Goal: Task Accomplishment & Management: Complete application form

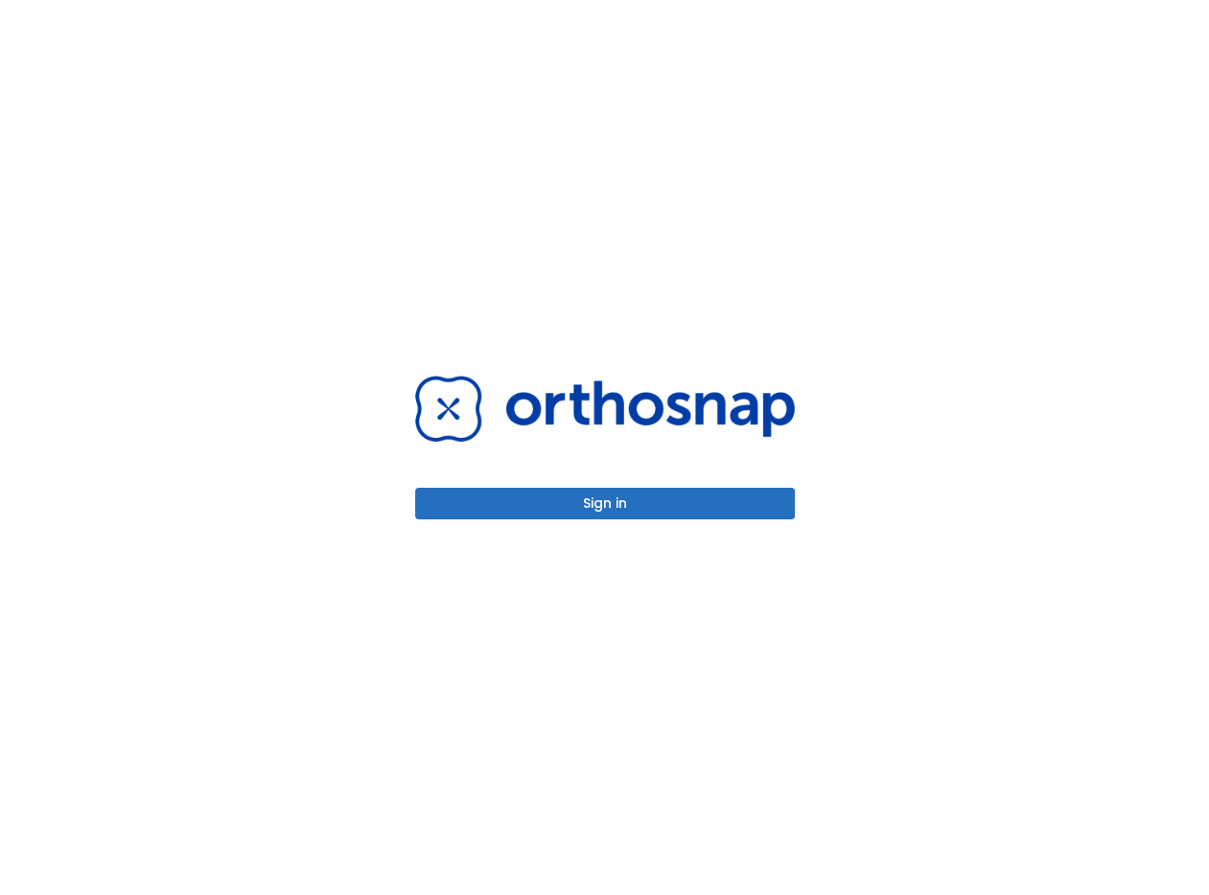
click at [638, 501] on button "Sign in" at bounding box center [605, 504] width 380 height 32
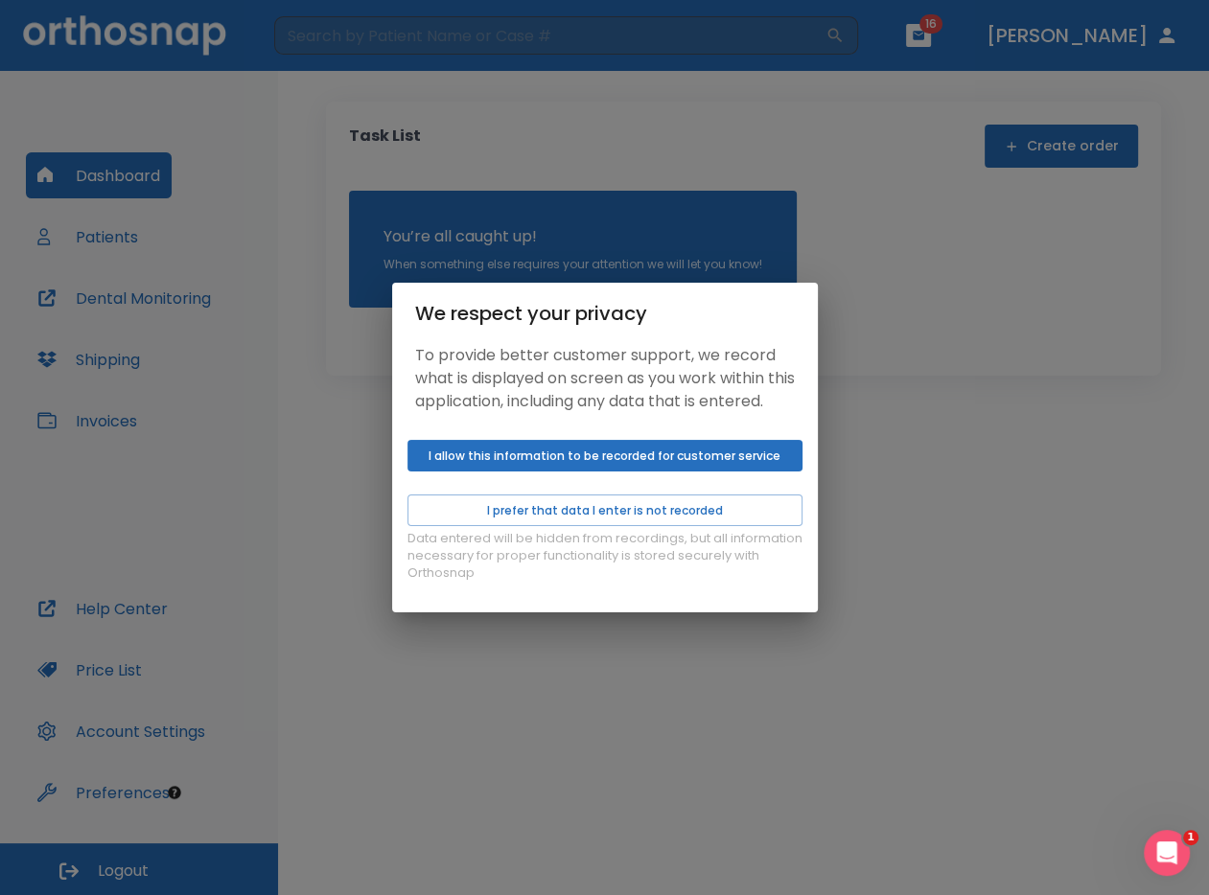
click at [614, 460] on button "I allow this information to be recorded for customer service" at bounding box center [604, 456] width 395 height 32
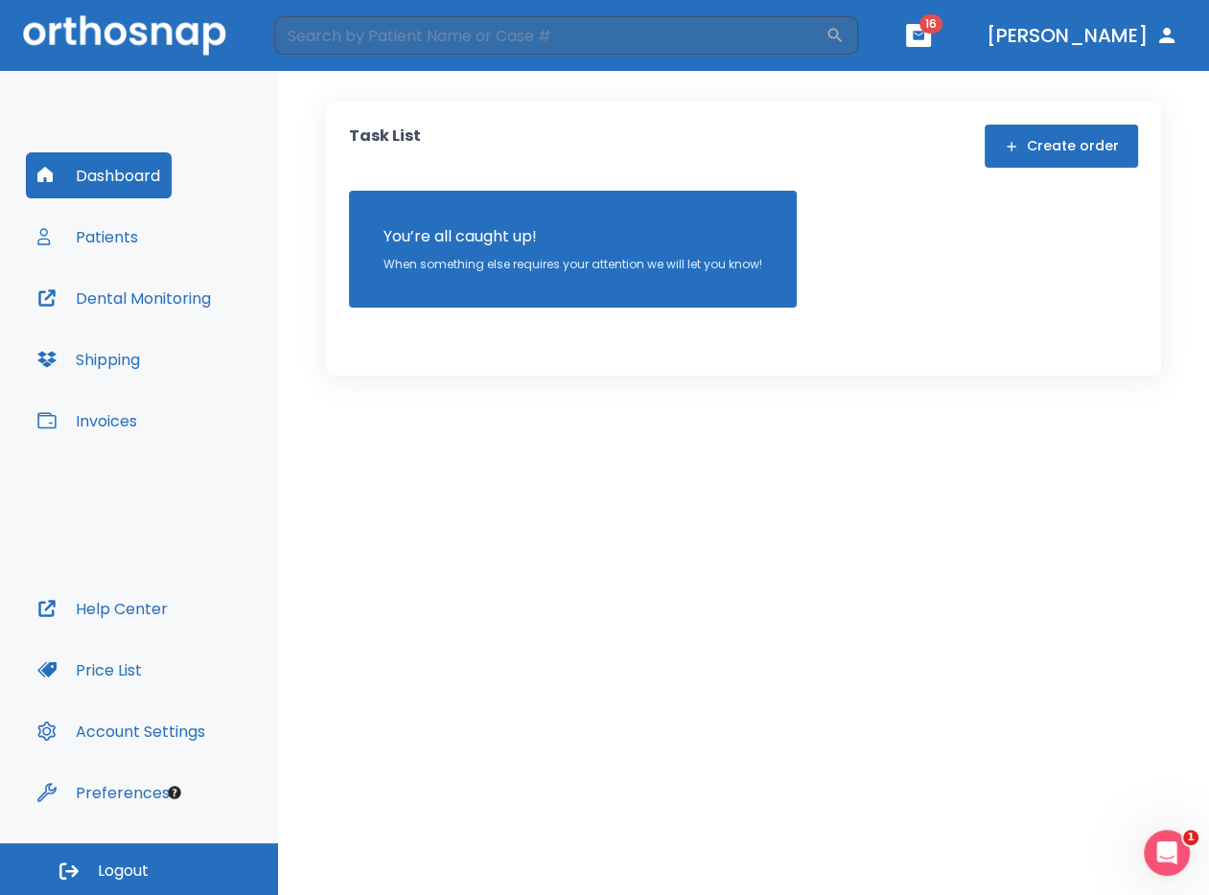
click at [1045, 150] on button "Create order" at bounding box center [1060, 146] width 153 height 43
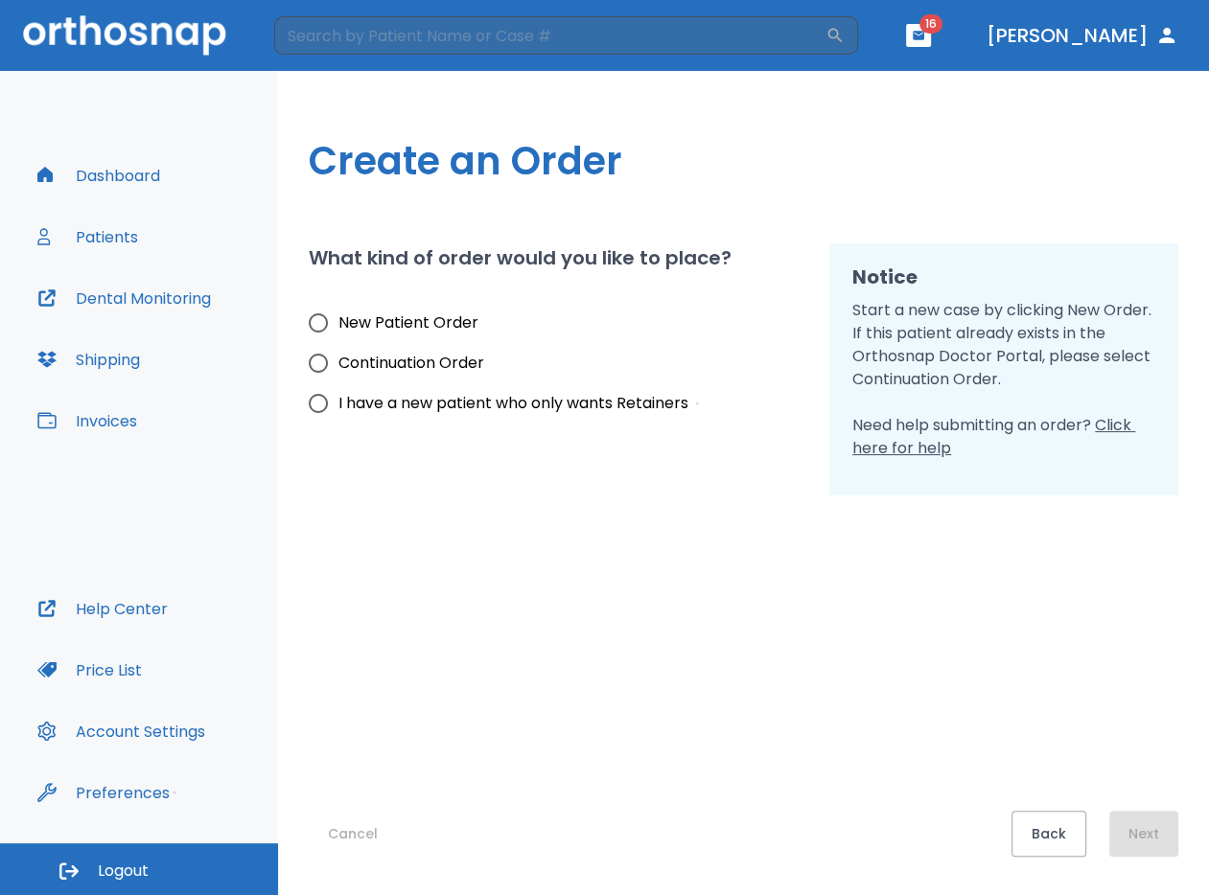
click at [312, 328] on input "New Patient Order" at bounding box center [318, 323] width 40 height 40
radio input "true"
click at [1147, 830] on button "Next" at bounding box center [1143, 834] width 69 height 46
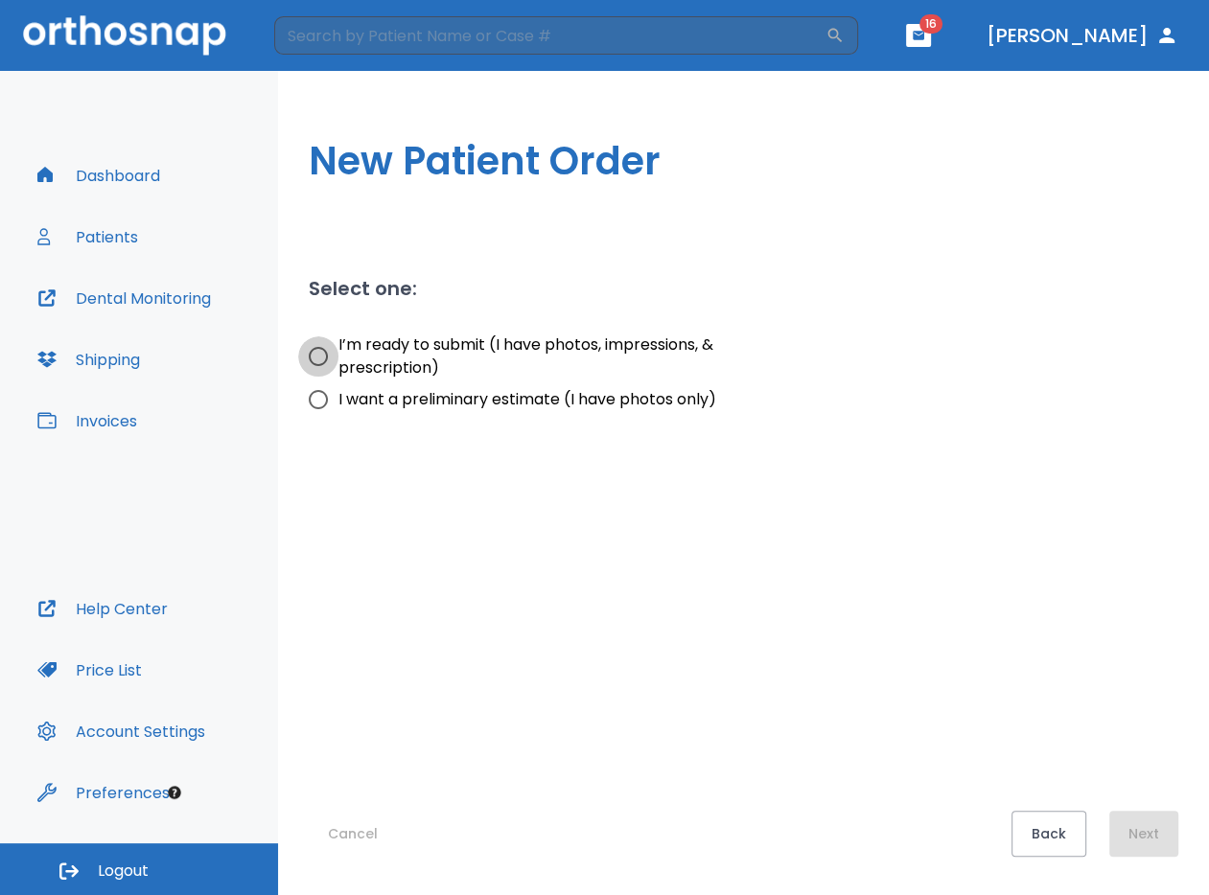
click at [321, 361] on input "I’m ready to submit (I have photos, impressions, & prescription)" at bounding box center [318, 356] width 40 height 40
radio input "true"
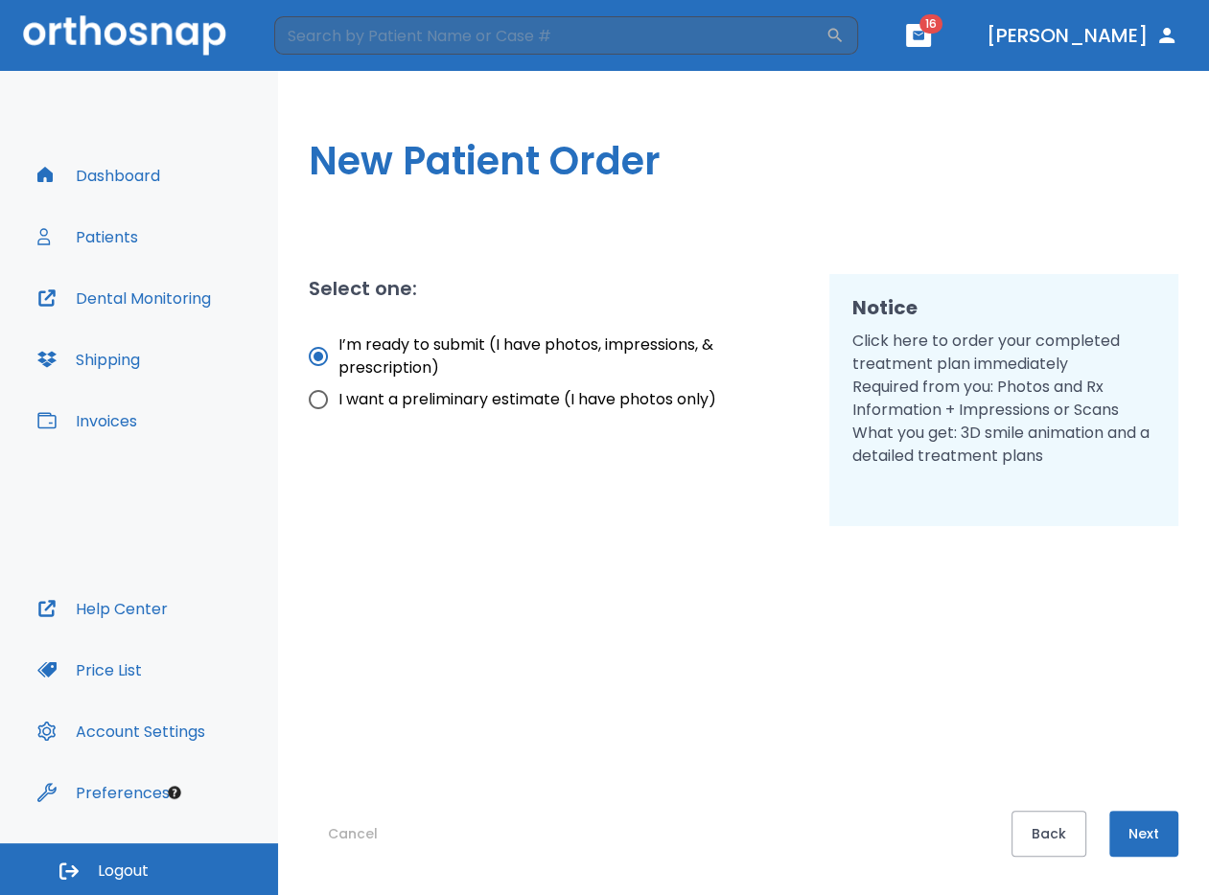
click at [1152, 836] on button "Next" at bounding box center [1143, 834] width 69 height 46
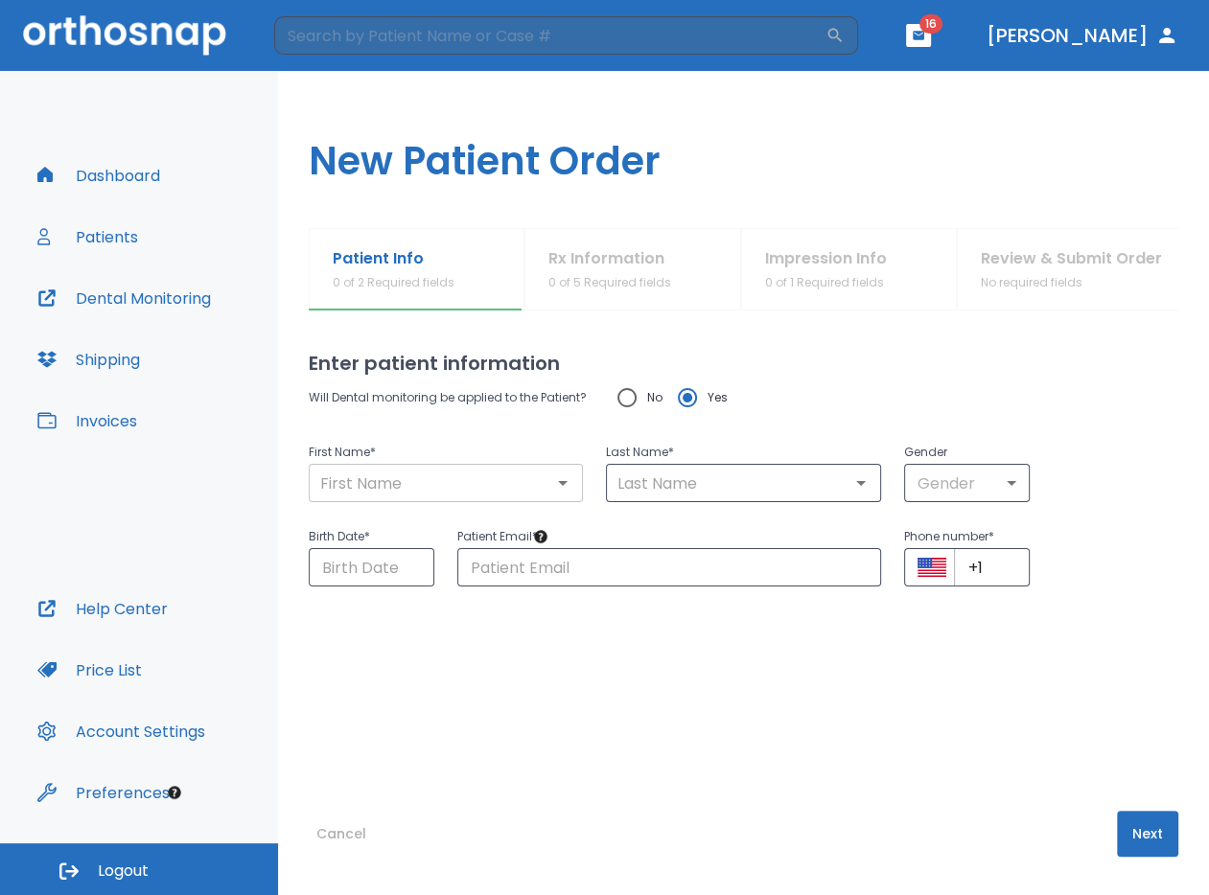
click at [414, 473] on input "text" at bounding box center [445, 483] width 263 height 27
type input "[PERSON_NAME]"
type input "Molayem"
type input "[EMAIL_ADDRESS][DOMAIN_NAME]"
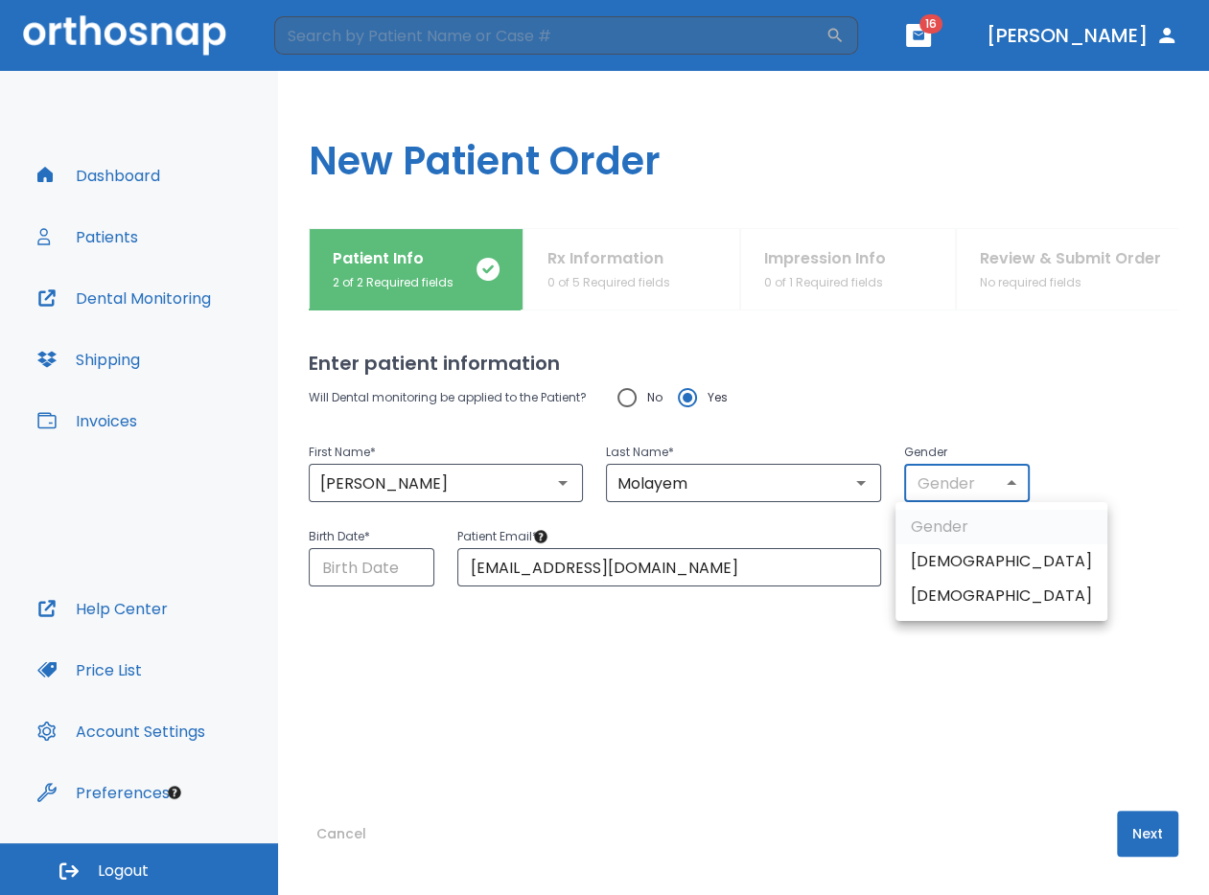
click at [966, 483] on body "​ 16 [PERSON_NAME] Dashboard Patients Dental Monitoring Shipping Invoices Help …" at bounding box center [604, 447] width 1209 height 895
click at [946, 558] on li "[DEMOGRAPHIC_DATA]" at bounding box center [1001, 561] width 212 height 35
type input "1"
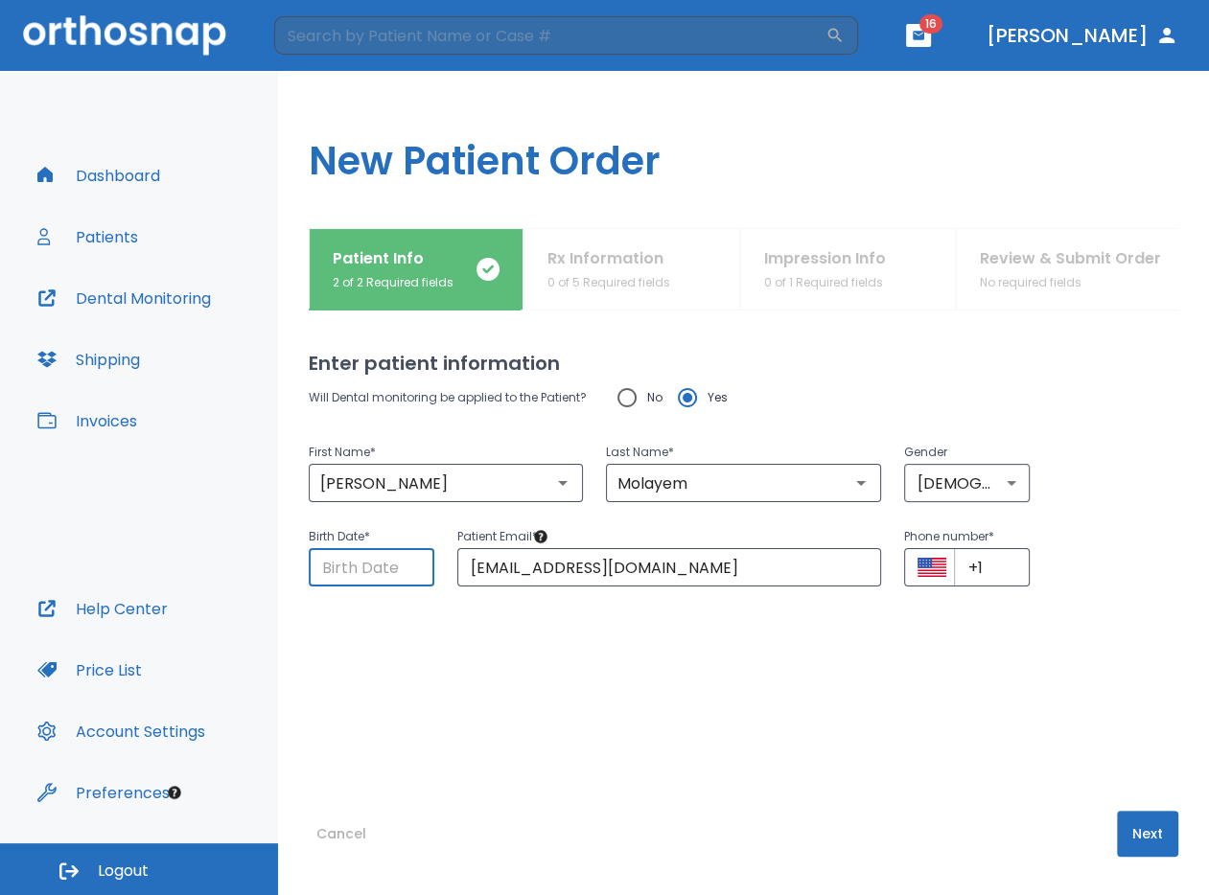
click at [396, 562] on input "Choose date" at bounding box center [372, 567] width 126 height 38
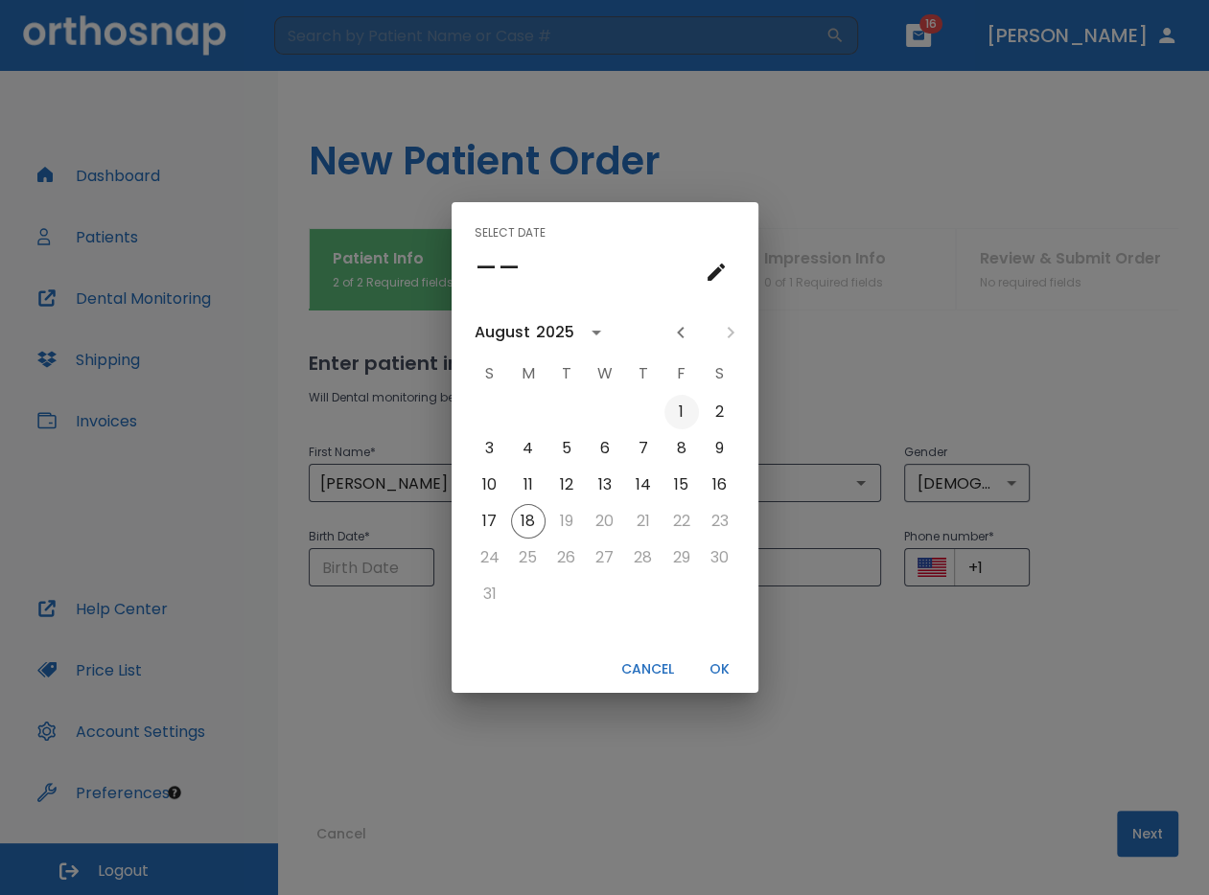
click at [690, 406] on button "1" at bounding box center [681, 412] width 35 height 35
type input "[DATE]"
click at [731, 672] on button "OK" at bounding box center [719, 670] width 61 height 32
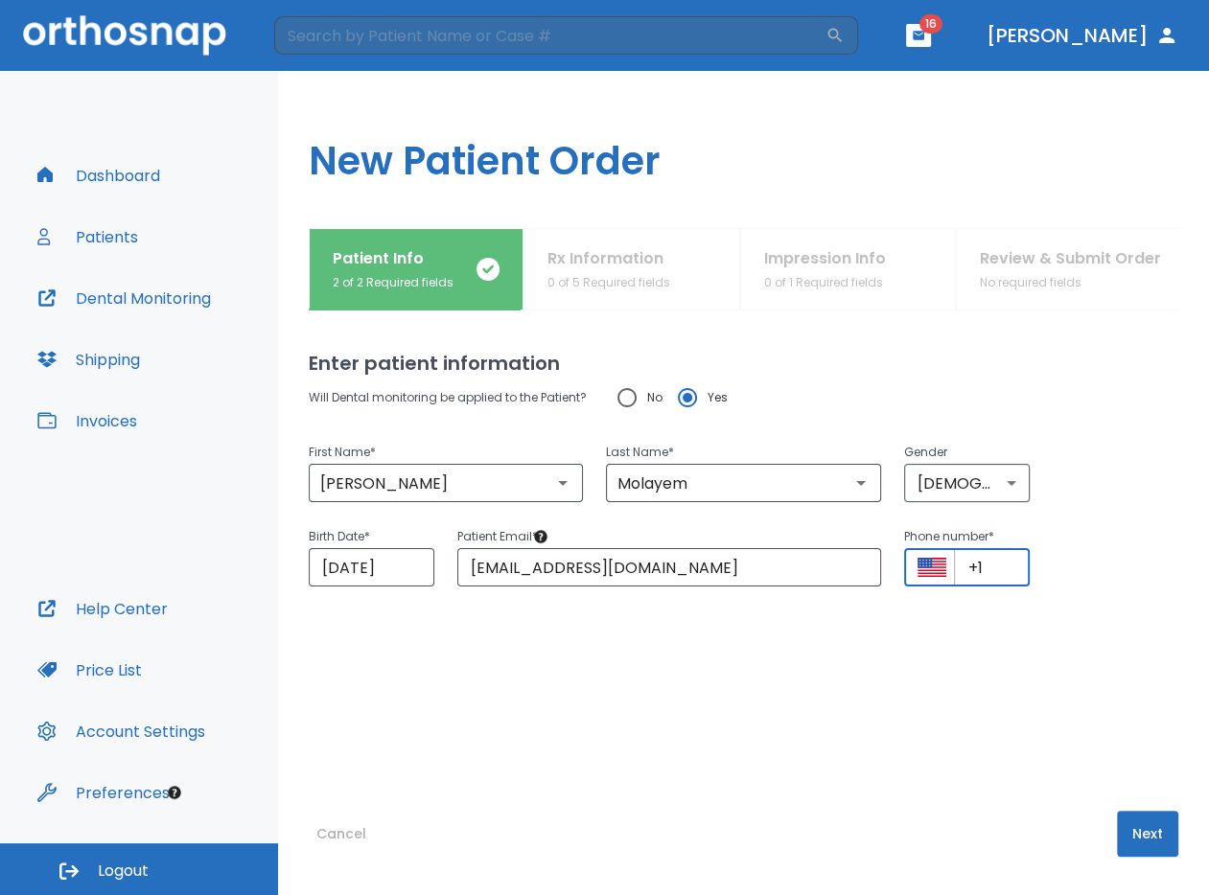
click at [982, 577] on input "+1" at bounding box center [992, 567] width 76 height 38
type input "[PHONE_NUMBER]"
click at [1146, 830] on button "Next" at bounding box center [1147, 834] width 61 height 46
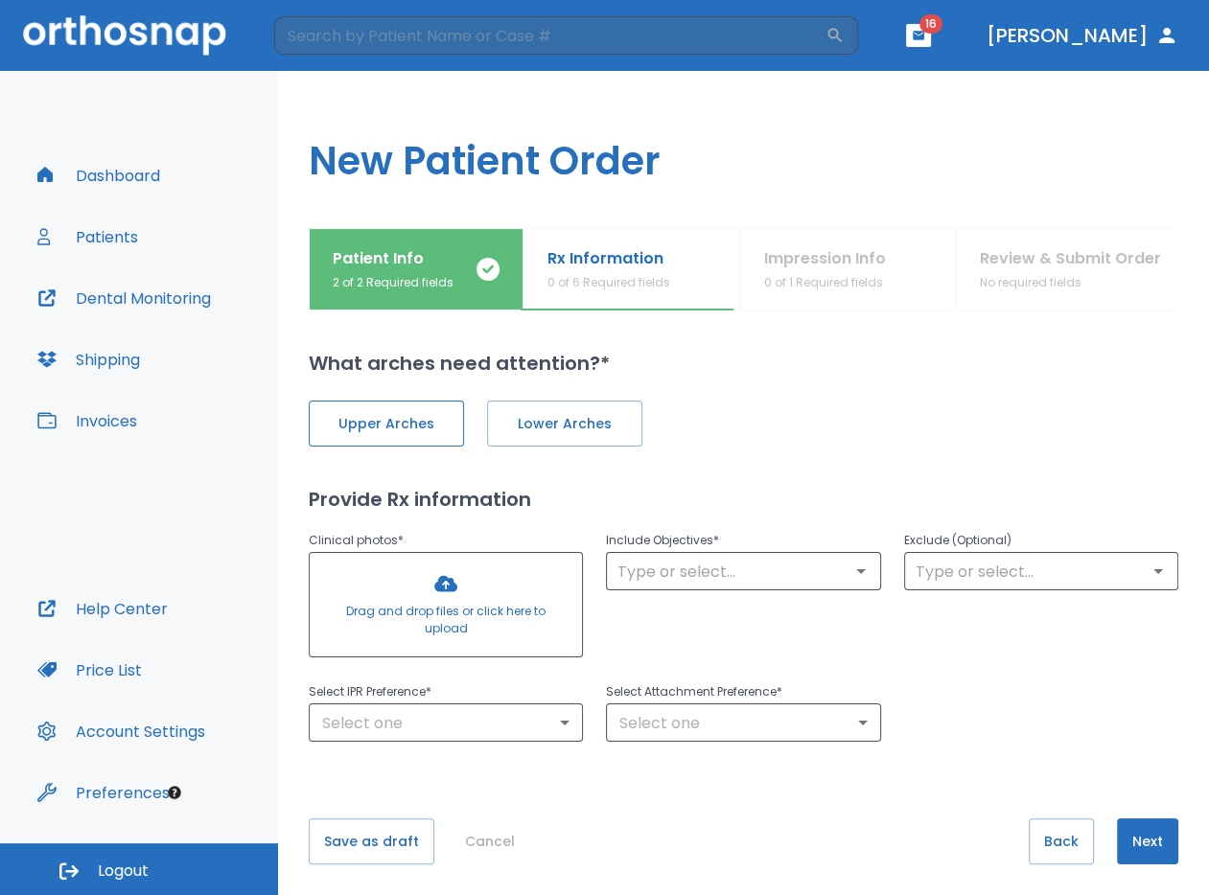
click at [428, 444] on button "Upper Arches" at bounding box center [386, 424] width 155 height 46
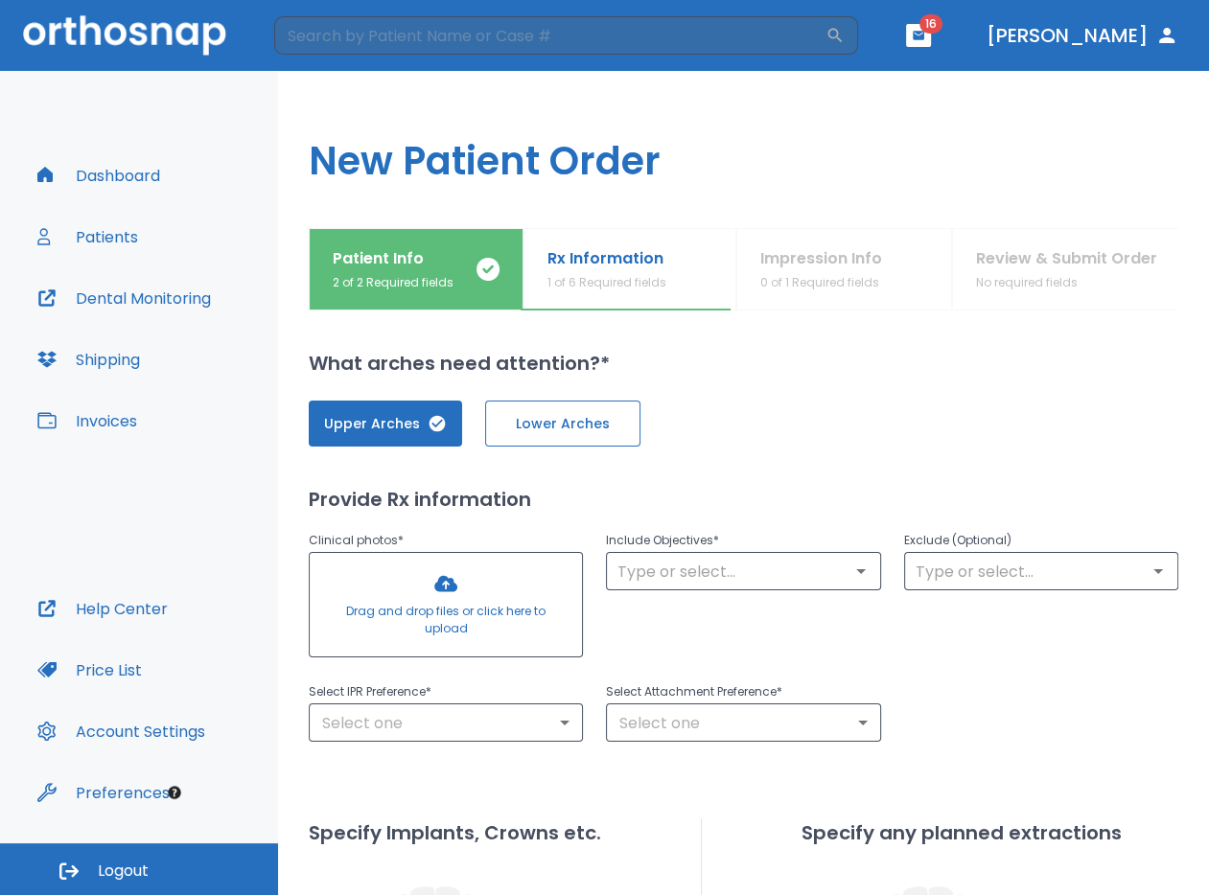
click at [562, 428] on span "Lower Arches" at bounding box center [562, 424] width 115 height 20
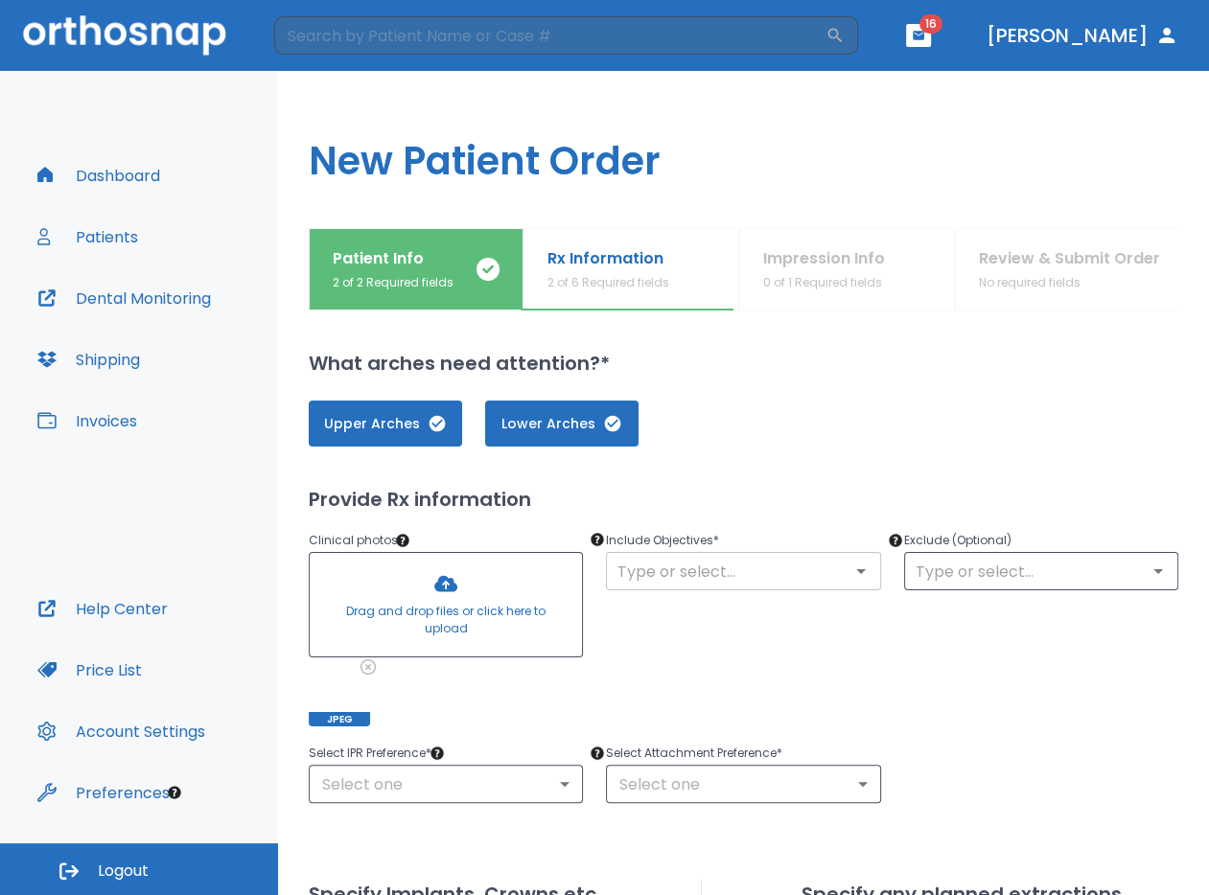
click at [690, 560] on input "text" at bounding box center [743, 571] width 263 height 27
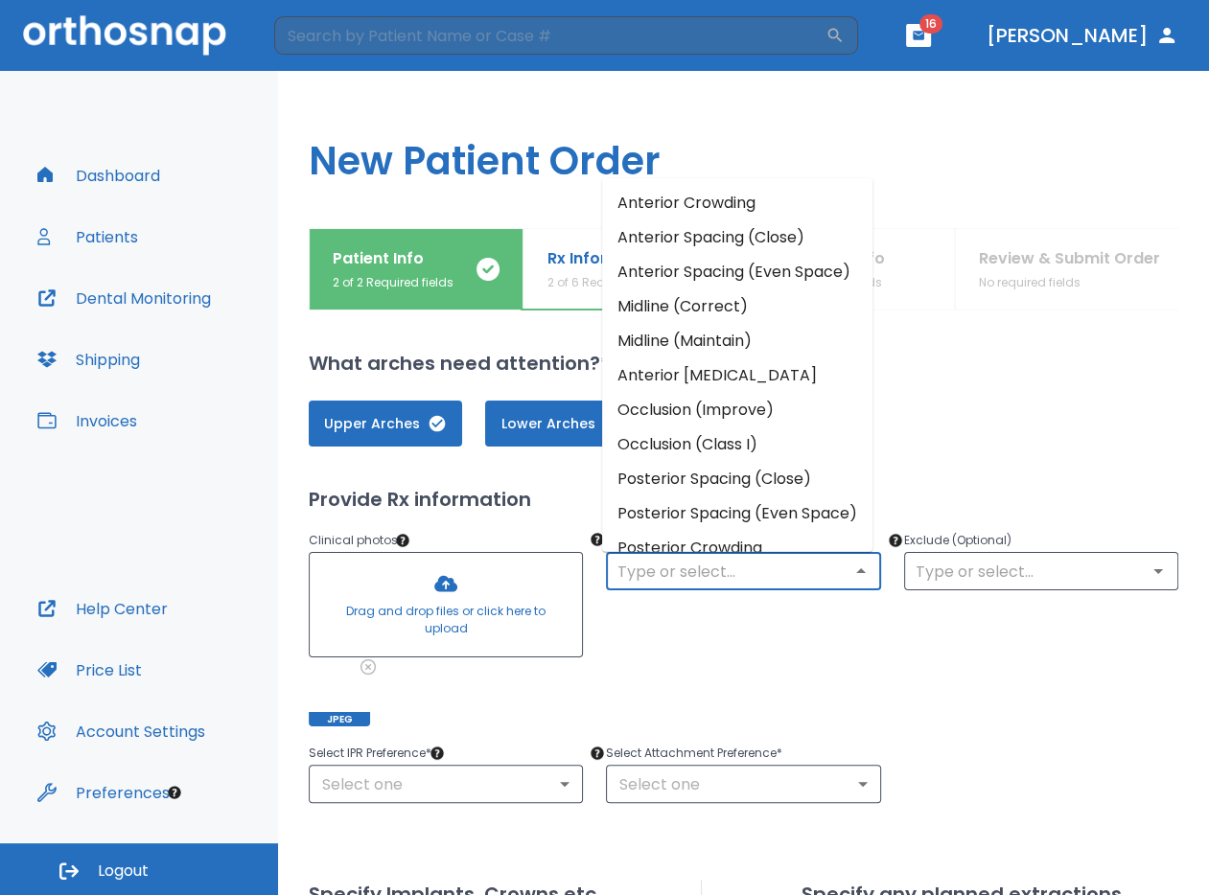
click at [688, 324] on li "Midline (Correct)" at bounding box center [737, 306] width 270 height 35
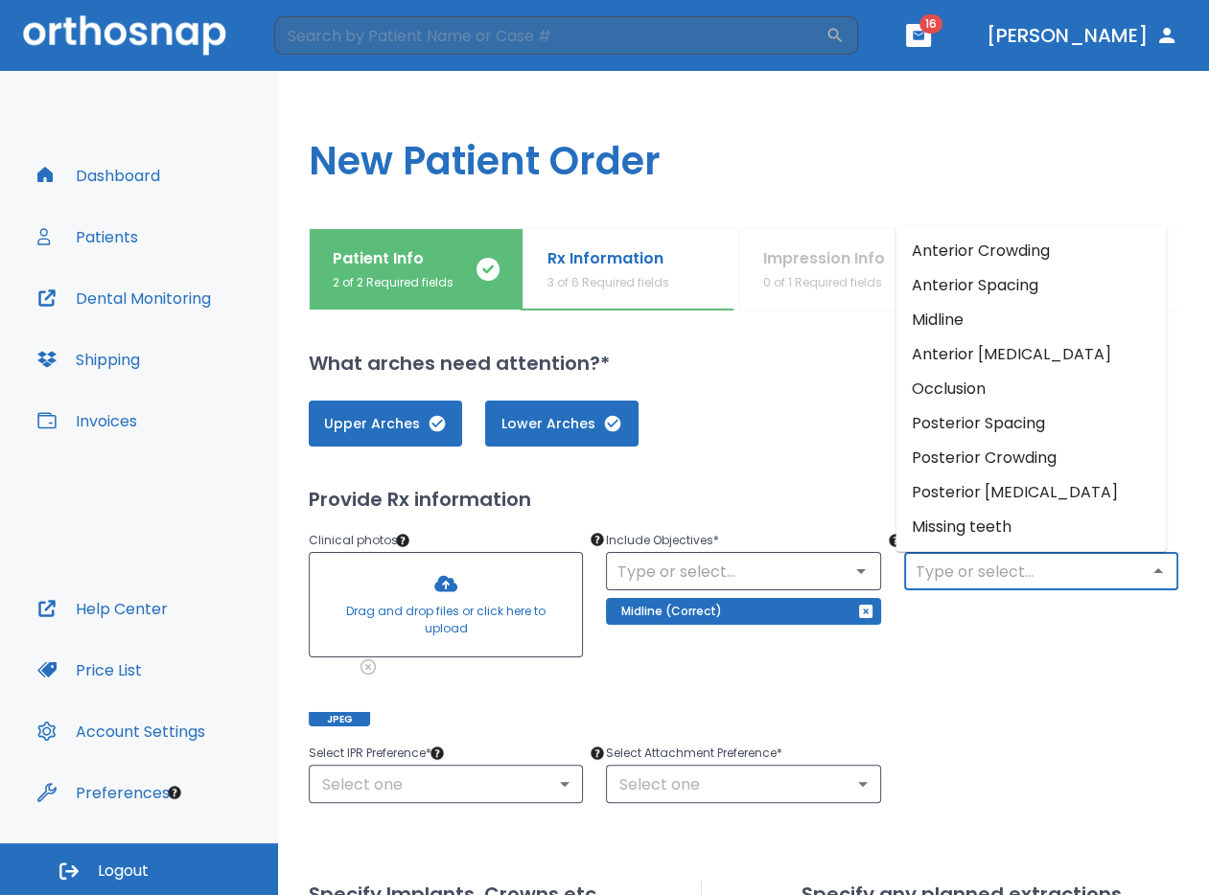
click at [1031, 567] on input "text" at bounding box center [1041, 571] width 263 height 27
click at [995, 464] on li "Posterior Crowding" at bounding box center [1030, 458] width 270 height 35
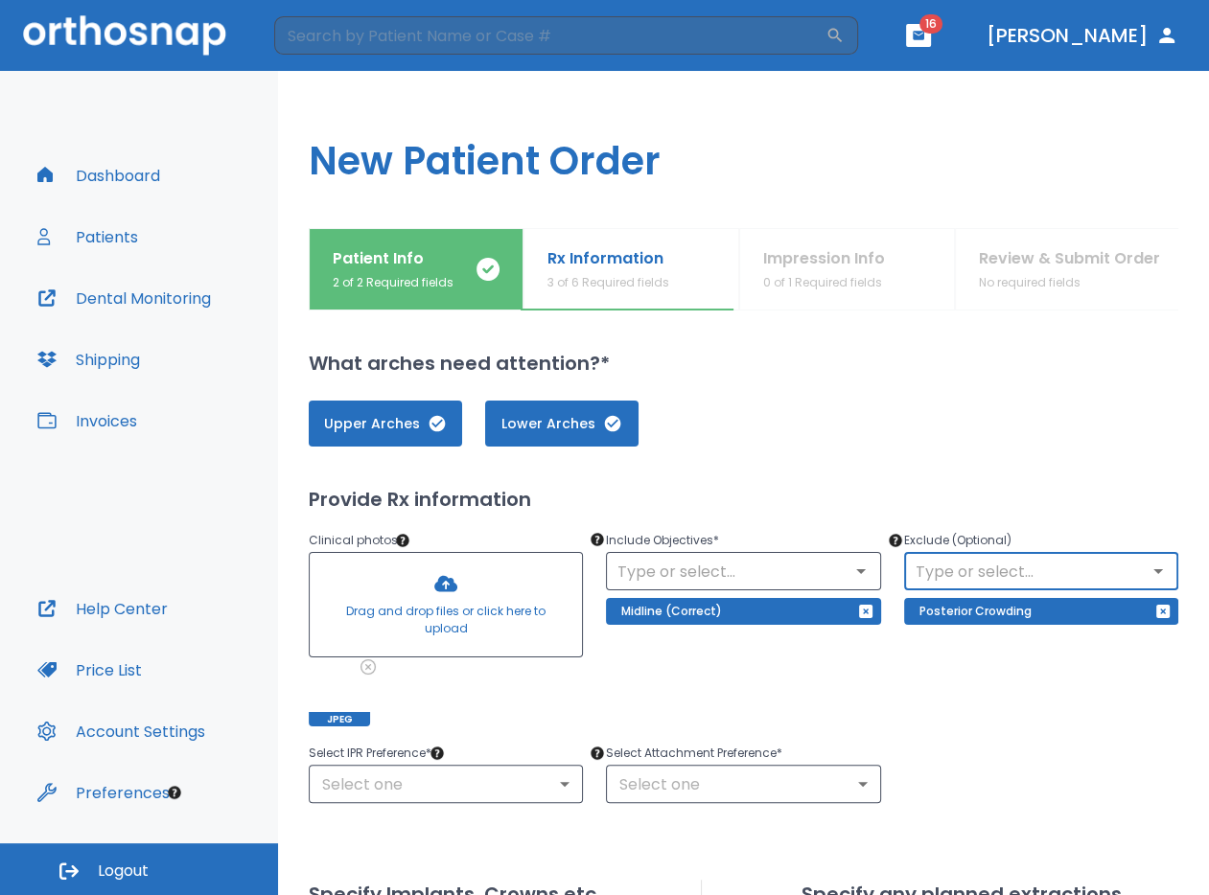
scroll to position [157, 0]
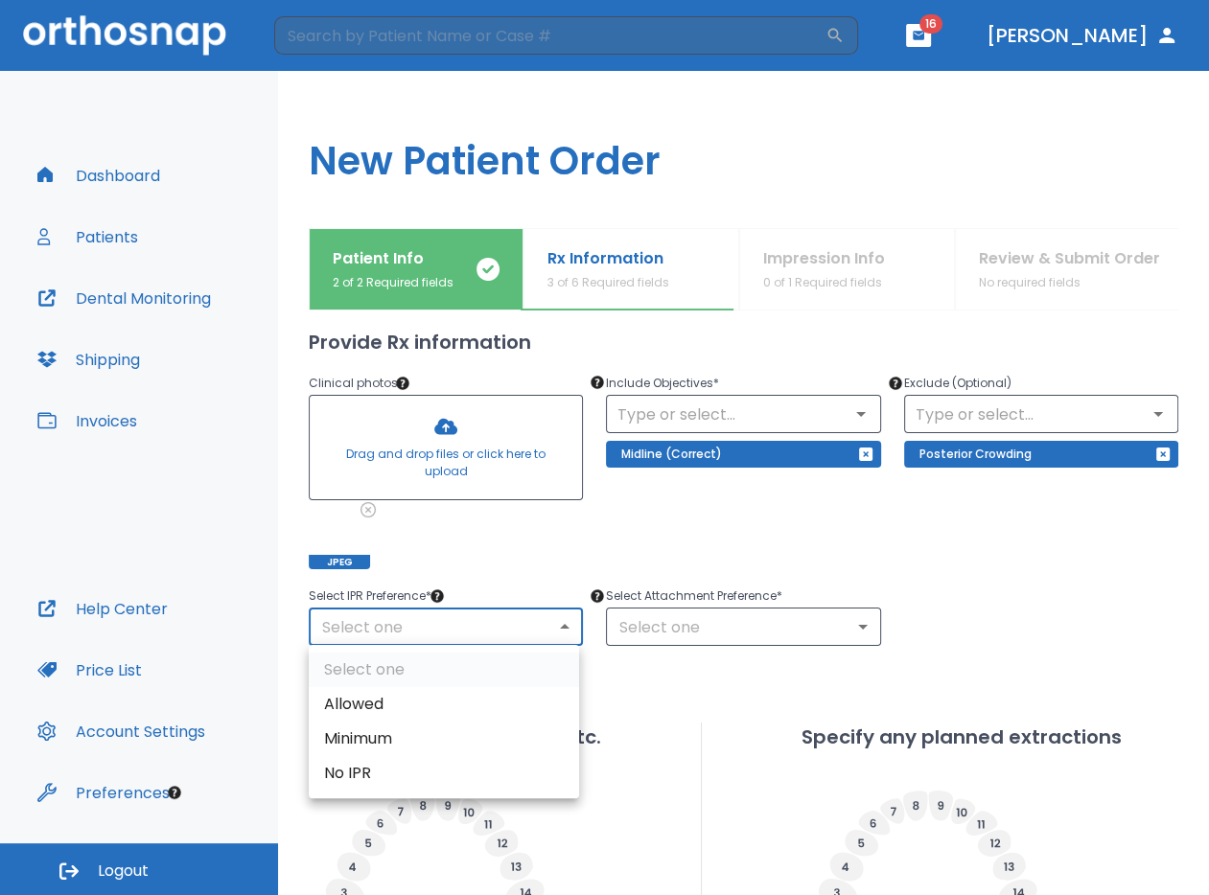
click at [440, 631] on body "​ 16 [PERSON_NAME] Dashboard Patients Dental Monitoring Shipping Invoices Help …" at bounding box center [604, 447] width 1209 height 895
click at [419, 707] on li "Allowed" at bounding box center [444, 704] width 270 height 35
type input "1"
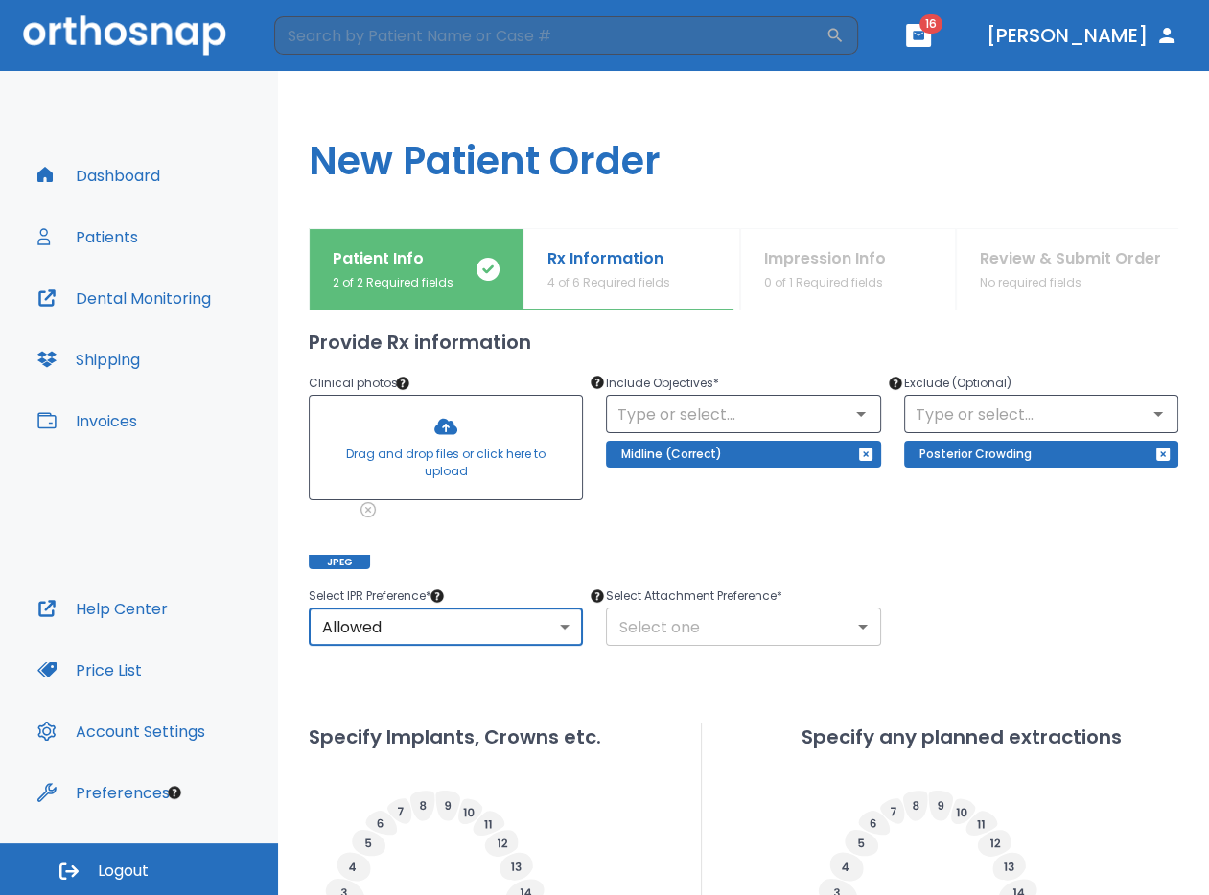
click at [653, 633] on body "​ 16 [PERSON_NAME] Dashboard Patients Dental Monitoring Shipping Invoices Help …" at bounding box center [604, 447] width 1209 height 895
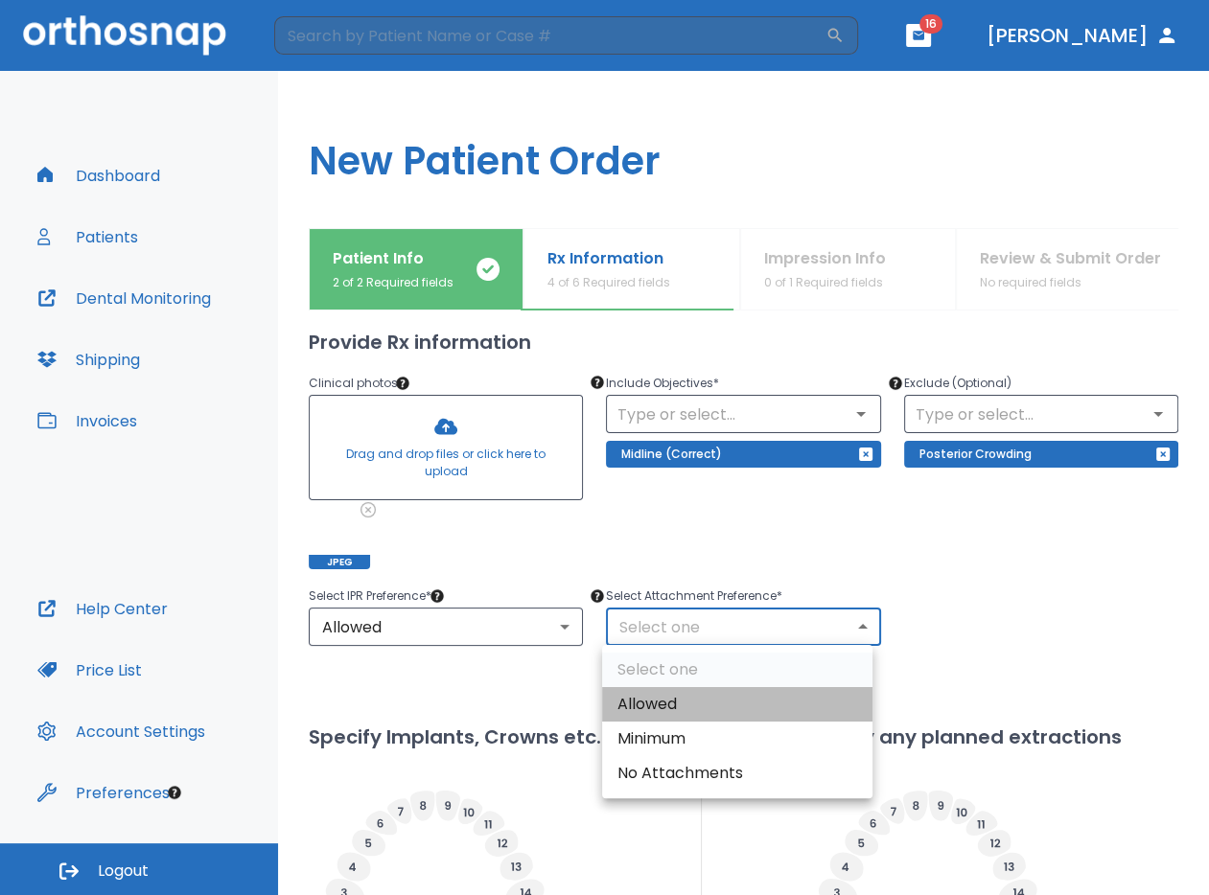
click at [678, 703] on li "Allowed" at bounding box center [737, 704] width 270 height 35
type input "1"
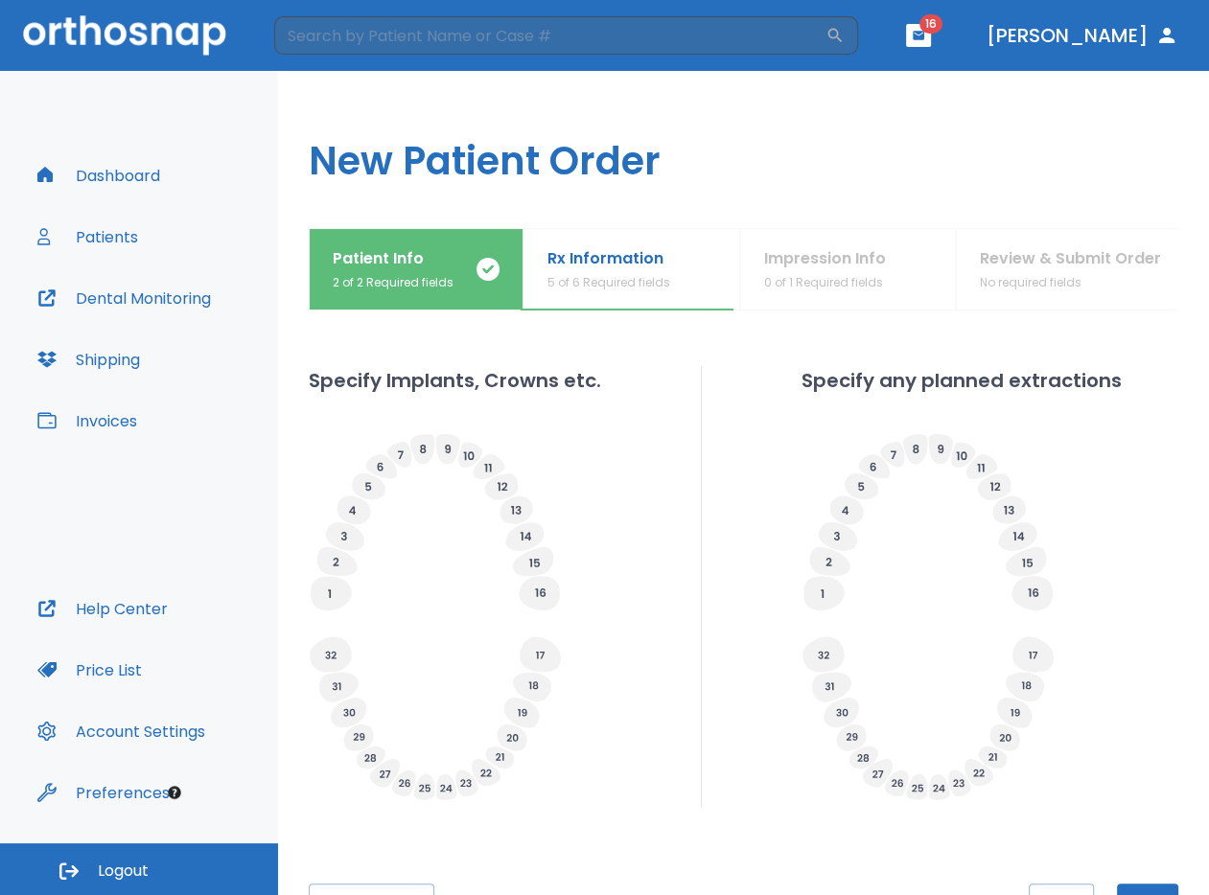
scroll to position [586, 0]
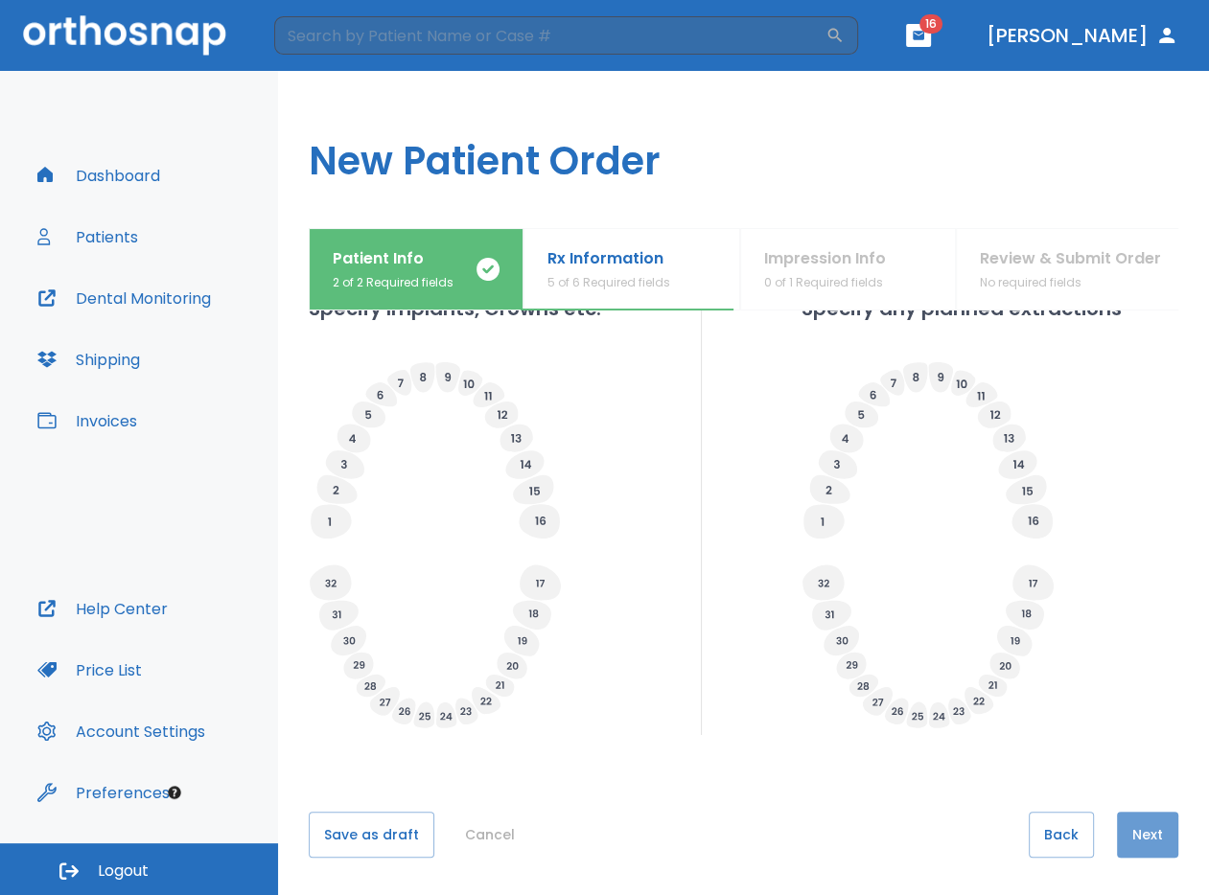
click at [1143, 824] on button "Next" at bounding box center [1147, 835] width 61 height 46
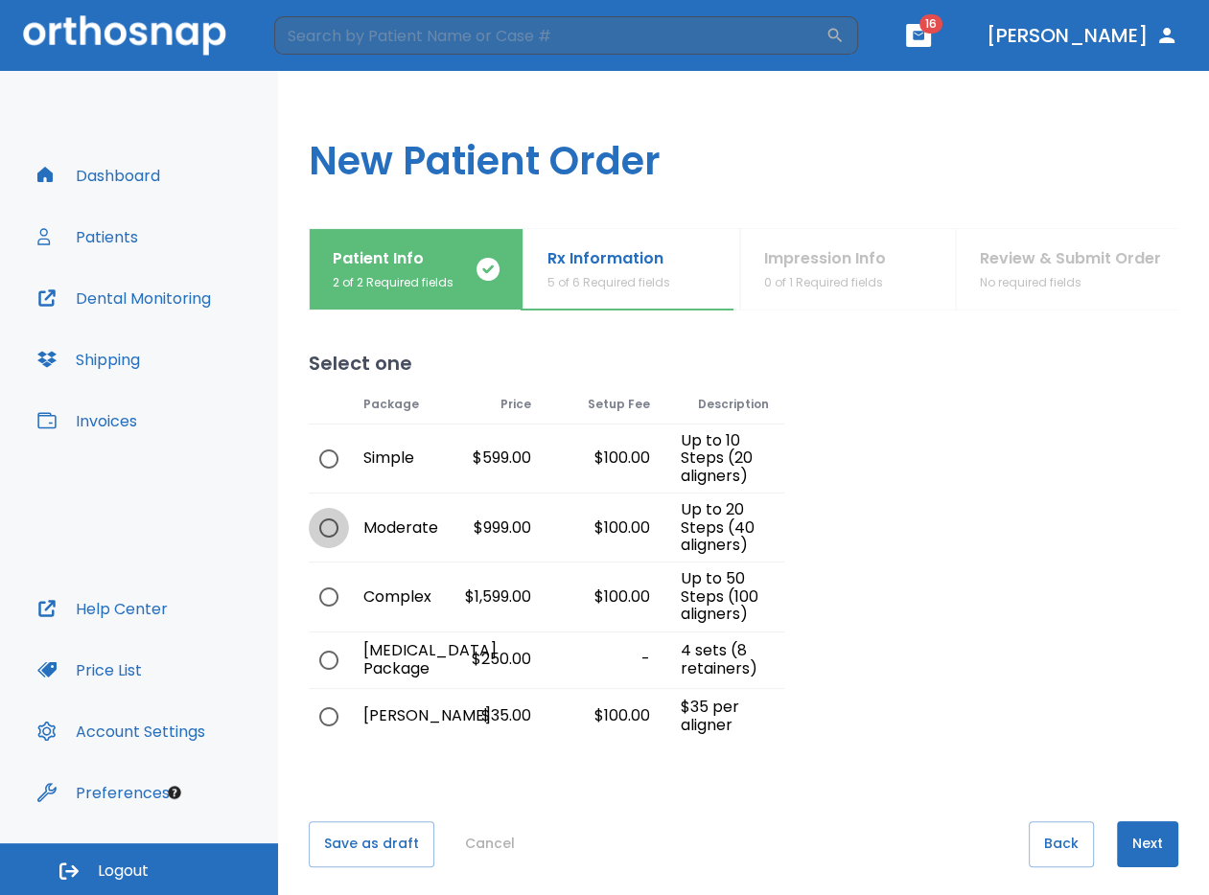
click at [331, 525] on input "radio" at bounding box center [329, 528] width 40 height 40
radio input "true"
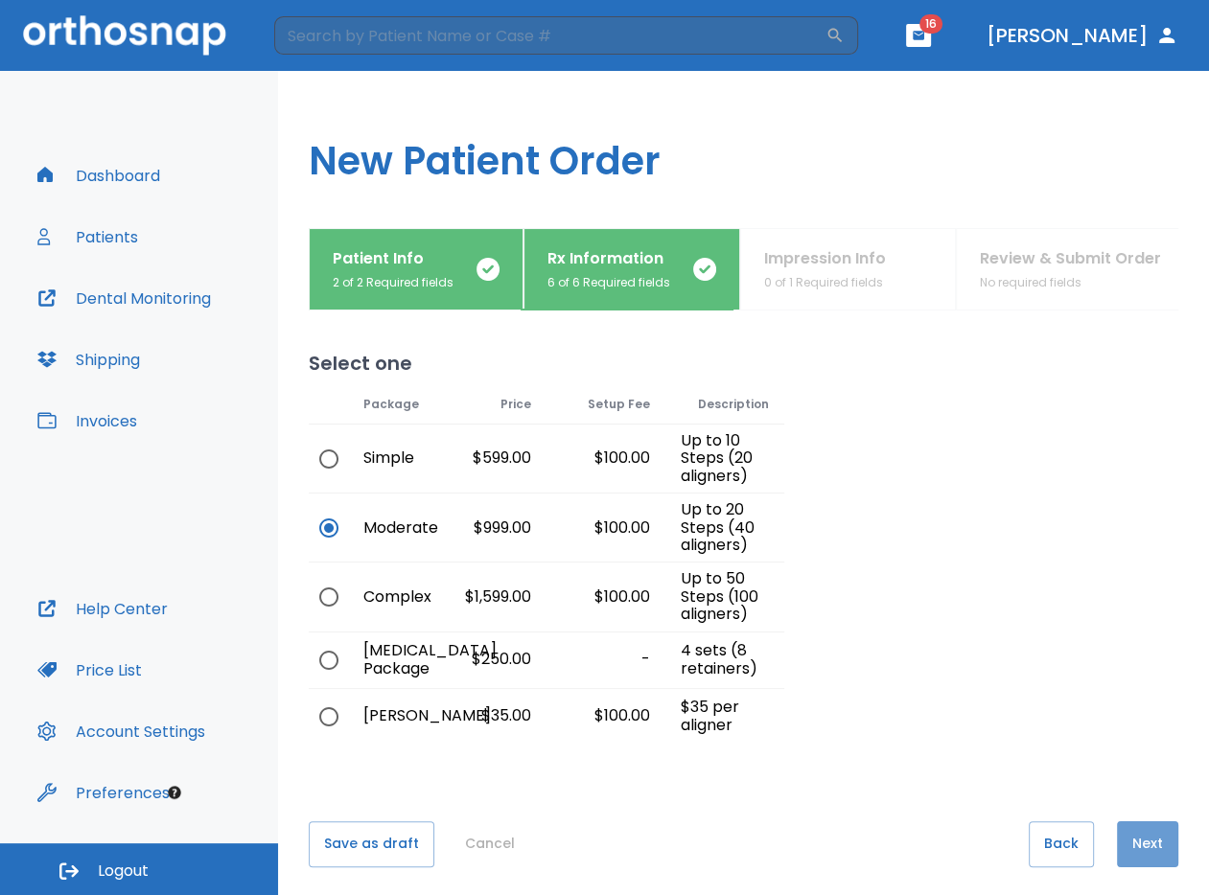
click at [1141, 822] on button "Next" at bounding box center [1147, 844] width 61 height 46
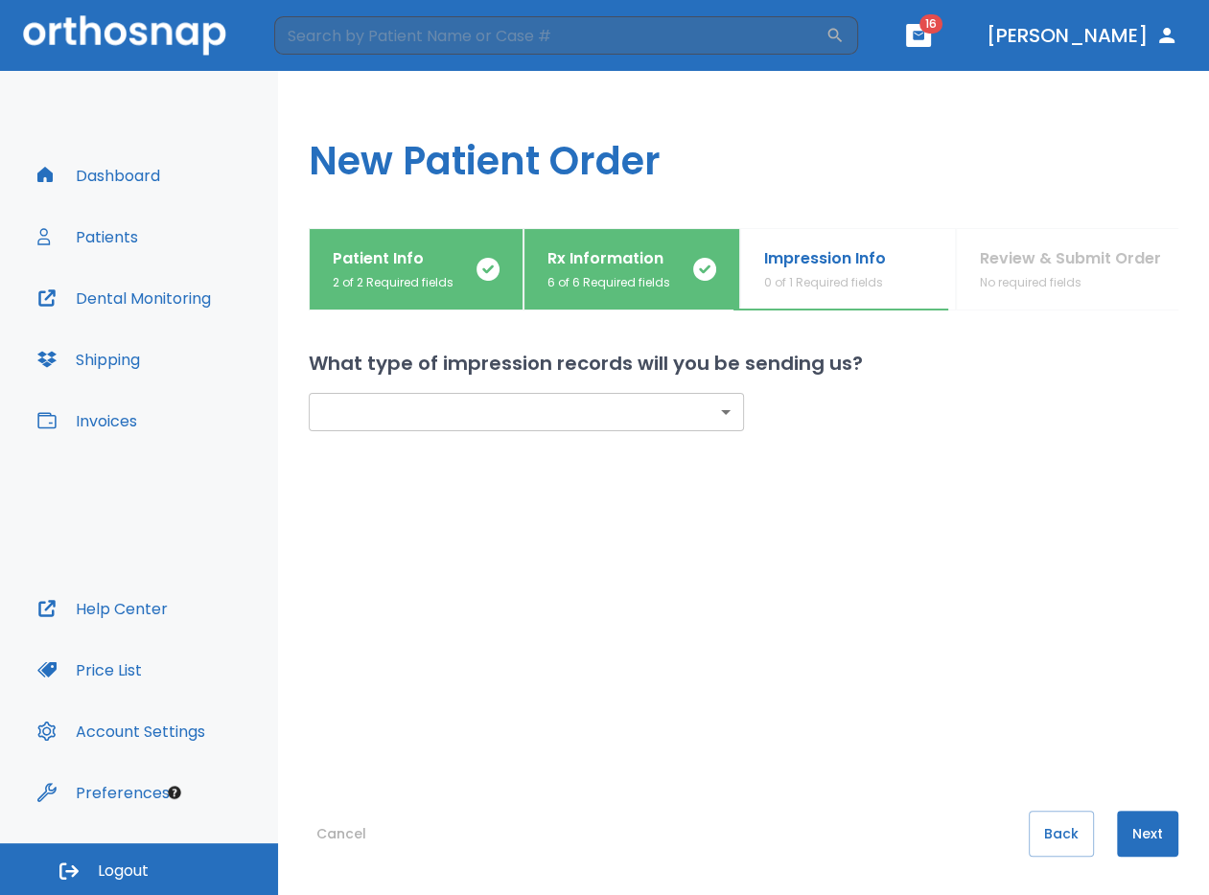
click at [479, 383] on div "​ ​" at bounding box center [720, 382] width 915 height 100
click at [483, 410] on body "​ 16 [PERSON_NAME] Dashboard Patients Dental Monitoring Shipping Invoices Help …" at bounding box center [604, 447] width 1209 height 895
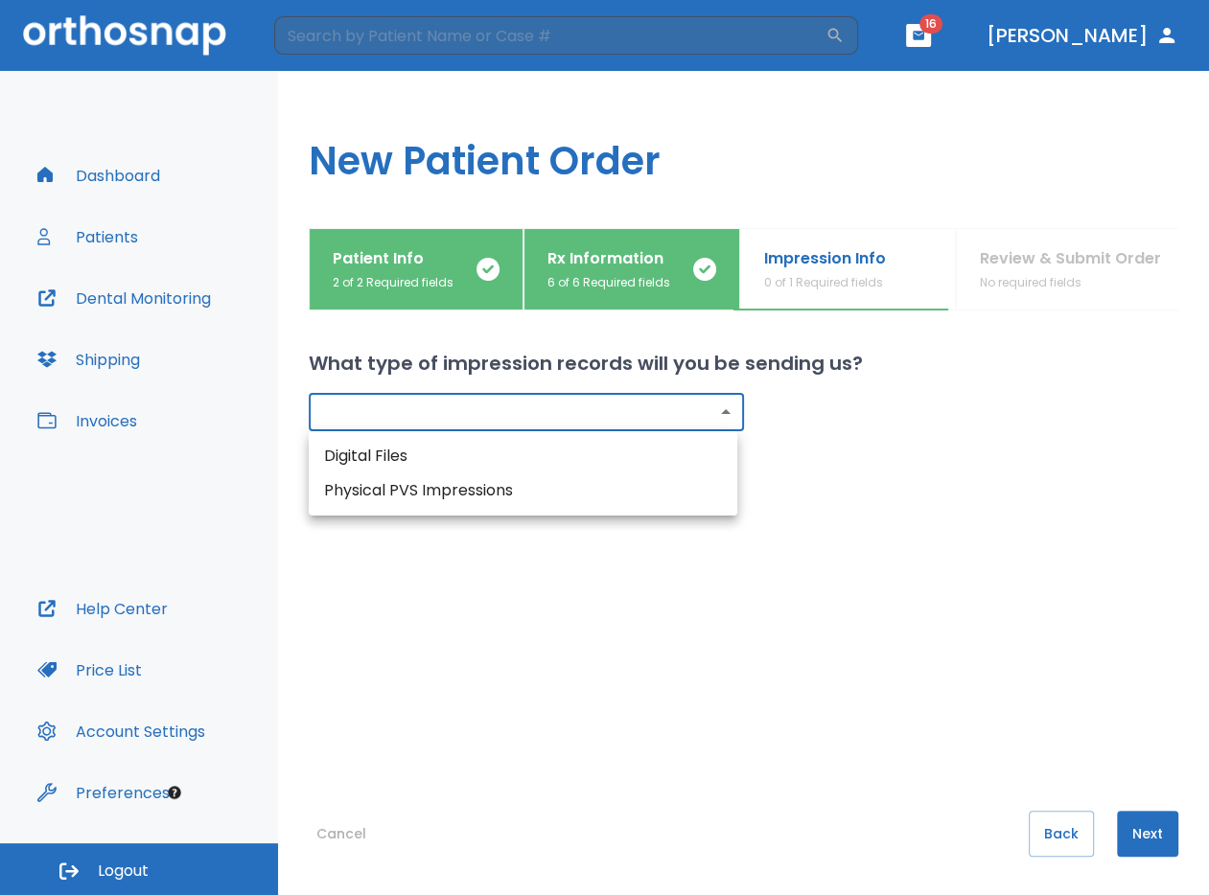
click at [415, 449] on li "Digital Files" at bounding box center [523, 456] width 428 height 35
type input "digital"
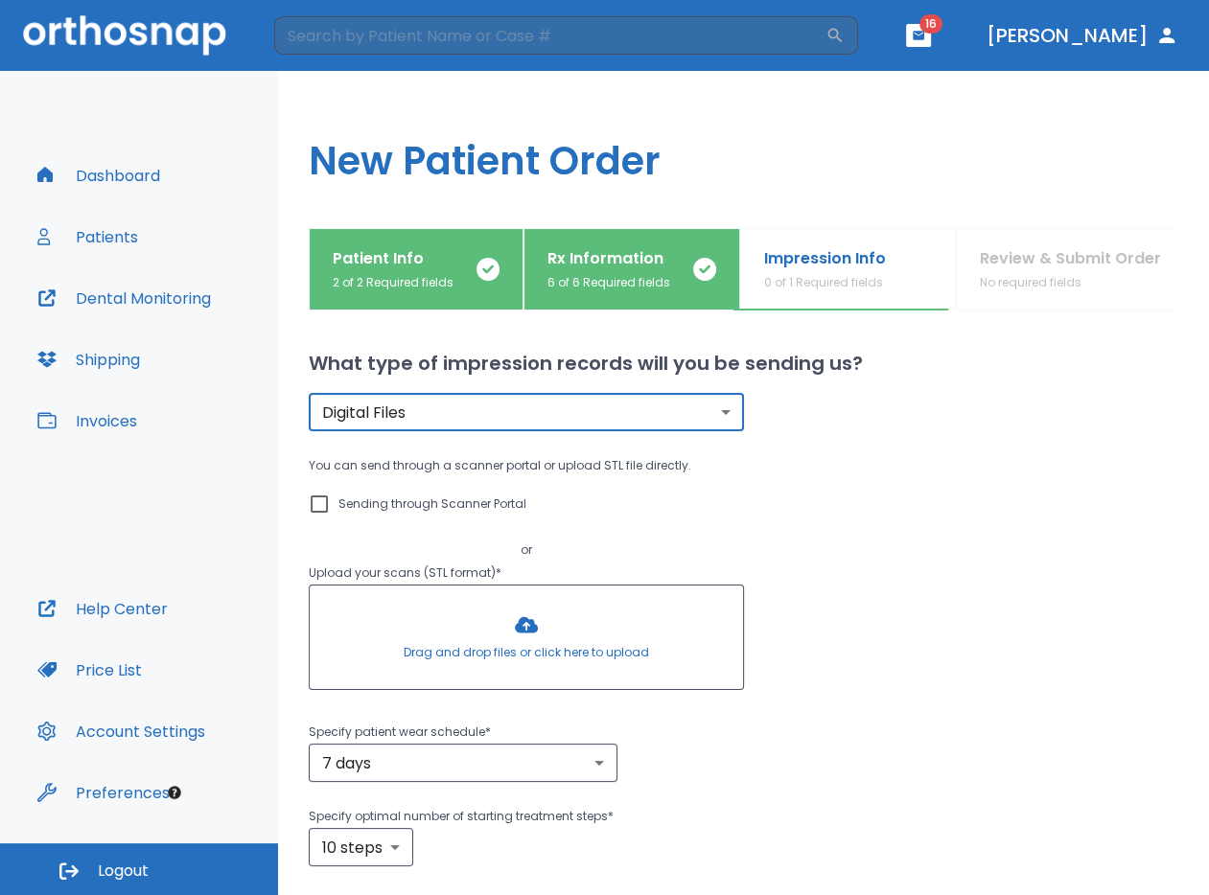
click at [322, 504] on input "Sending through Scanner Portal" at bounding box center [319, 504] width 23 height 23
checkbox input "true"
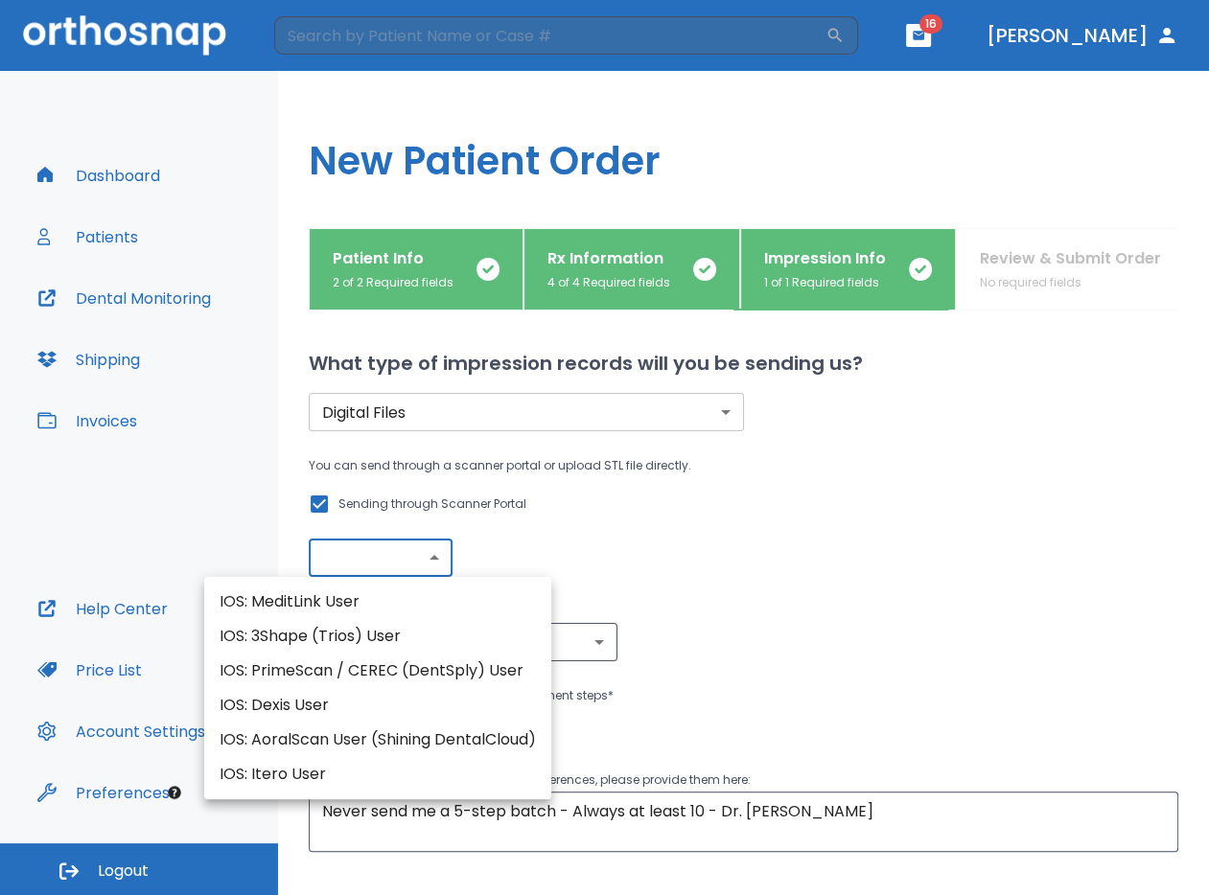
click at [391, 557] on body "​ 16 [PERSON_NAME] Dashboard Patients Dental Monitoring Shipping Invoices Help …" at bounding box center [604, 447] width 1209 height 895
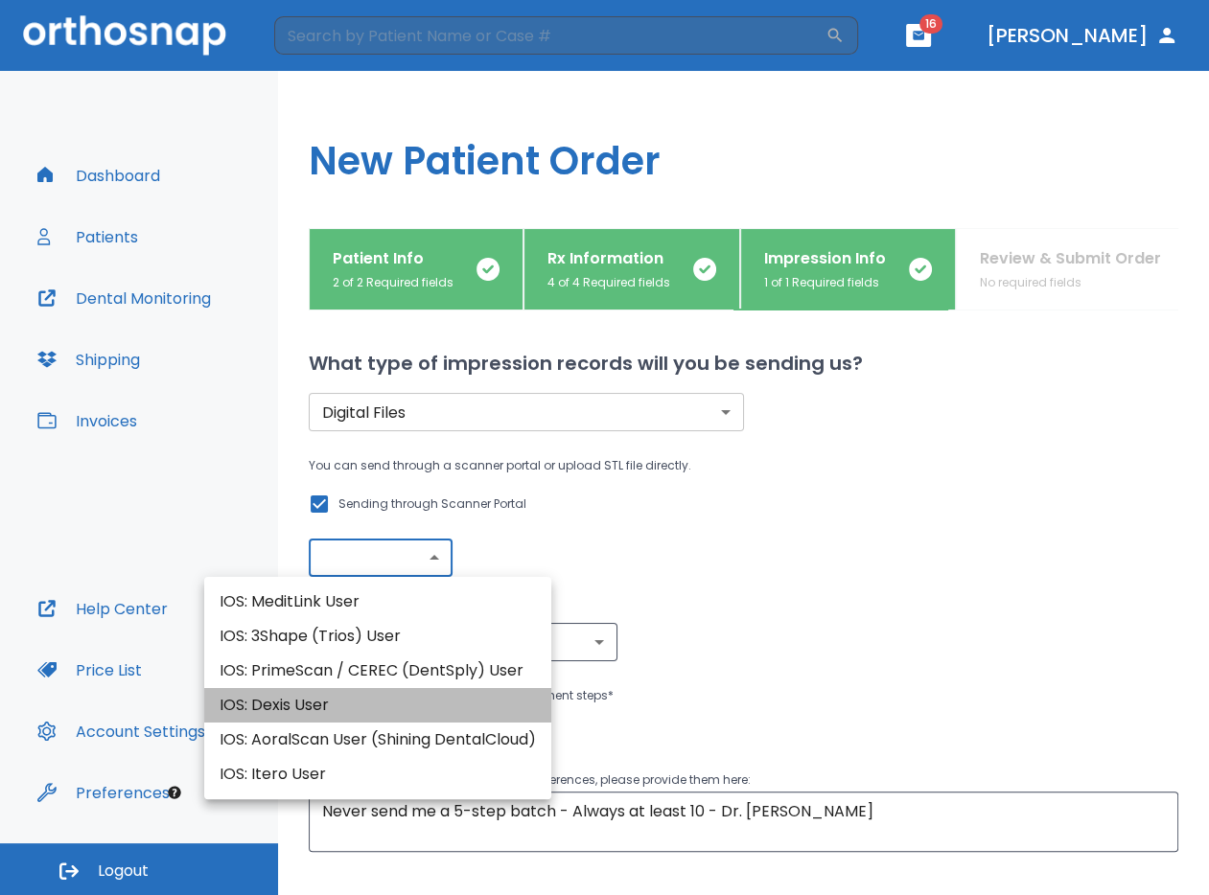
click at [390, 711] on li "IOS: Dexis User" at bounding box center [377, 705] width 347 height 35
type input "IOS: Dexis User"
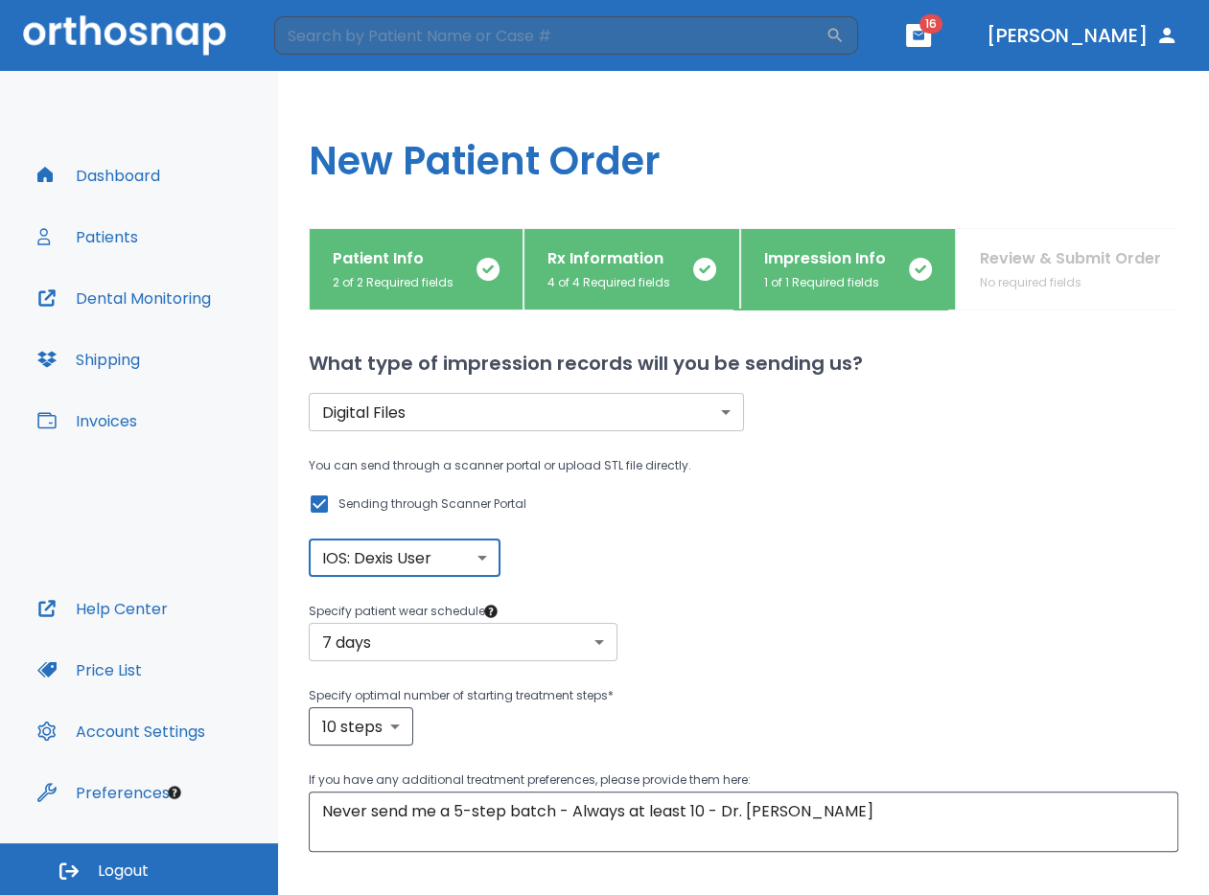
scroll to position [98, 0]
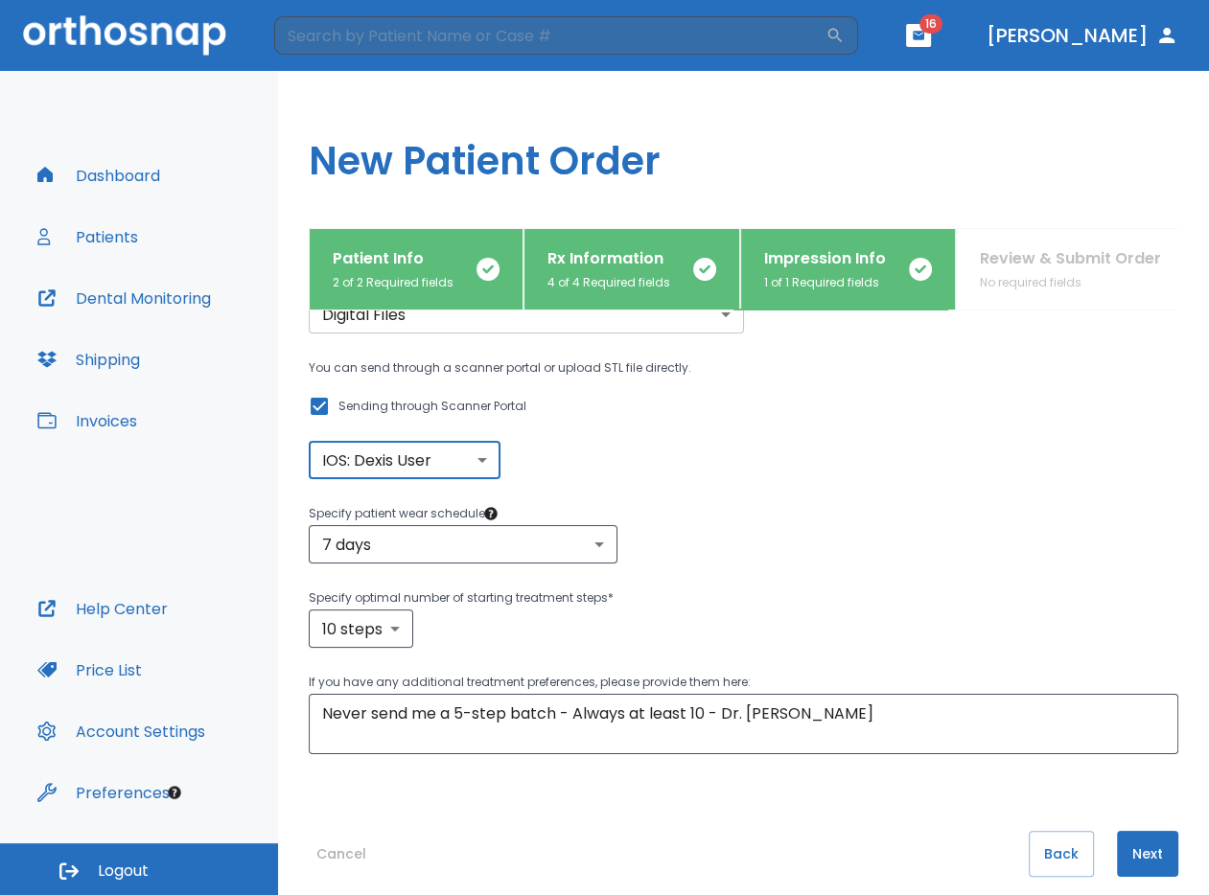
click at [1136, 874] on button "Next" at bounding box center [1147, 854] width 61 height 46
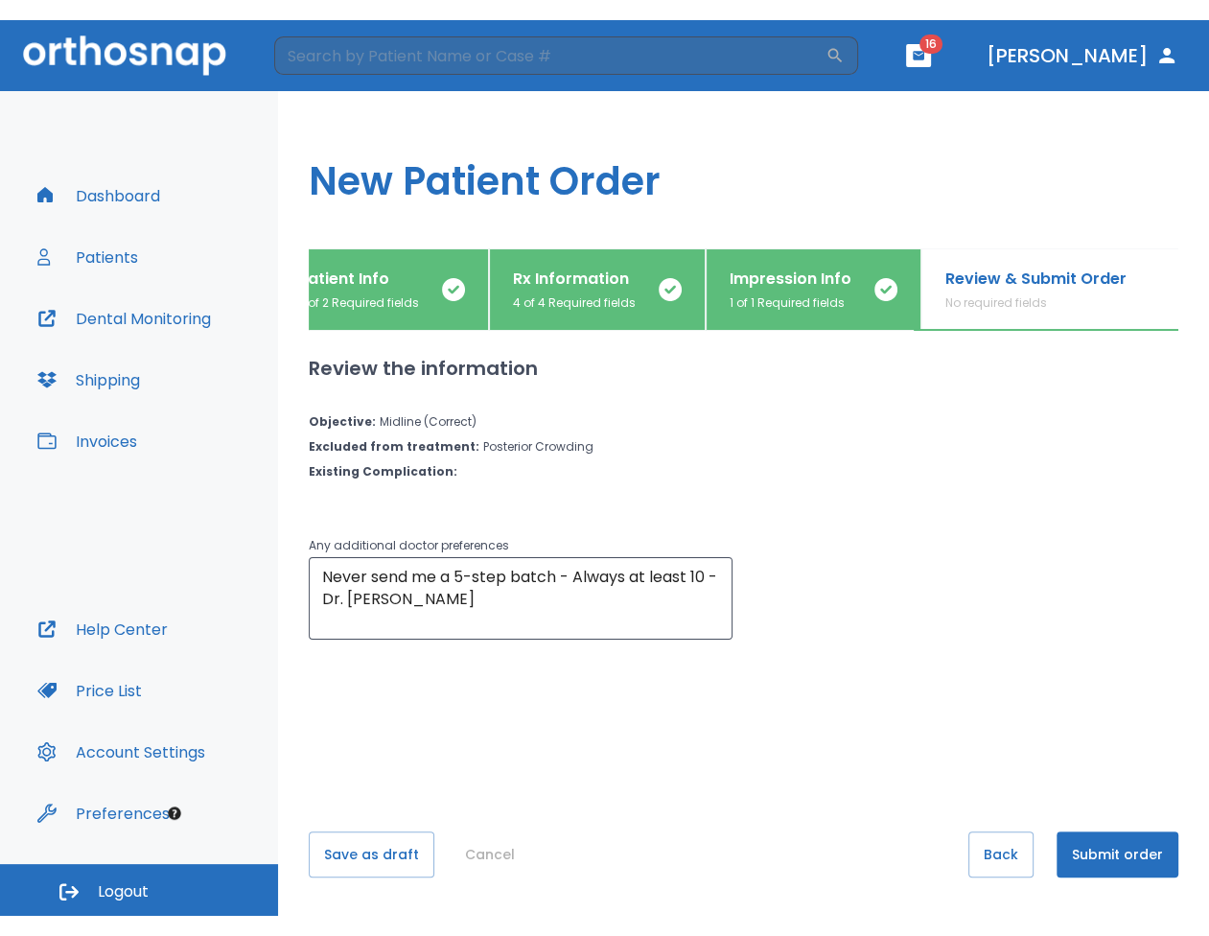
scroll to position [0, 41]
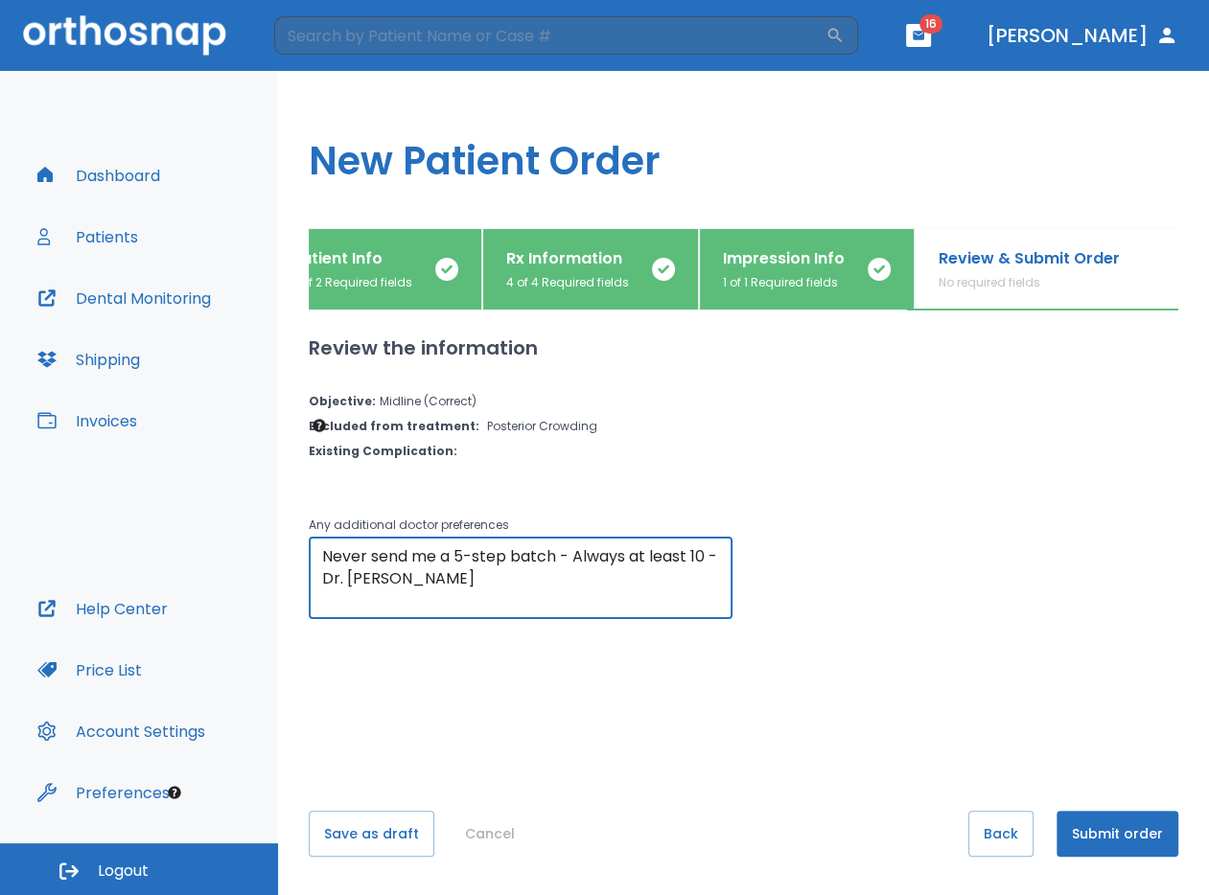
drag, startPoint x: 439, startPoint y: 590, endPoint x: 292, endPoint y: 537, distance: 156.2
click at [292, 537] on div "Patient Info 2 of 2 Required fields Rx Information 4 of 4 Required fields Impre…" at bounding box center [743, 561] width 931 height 667
type textarea "j"
type textarea "Please give me the shortest most affordable plan with zero IPR please"
click at [124, 256] on button "Patients" at bounding box center [88, 237] width 124 height 46
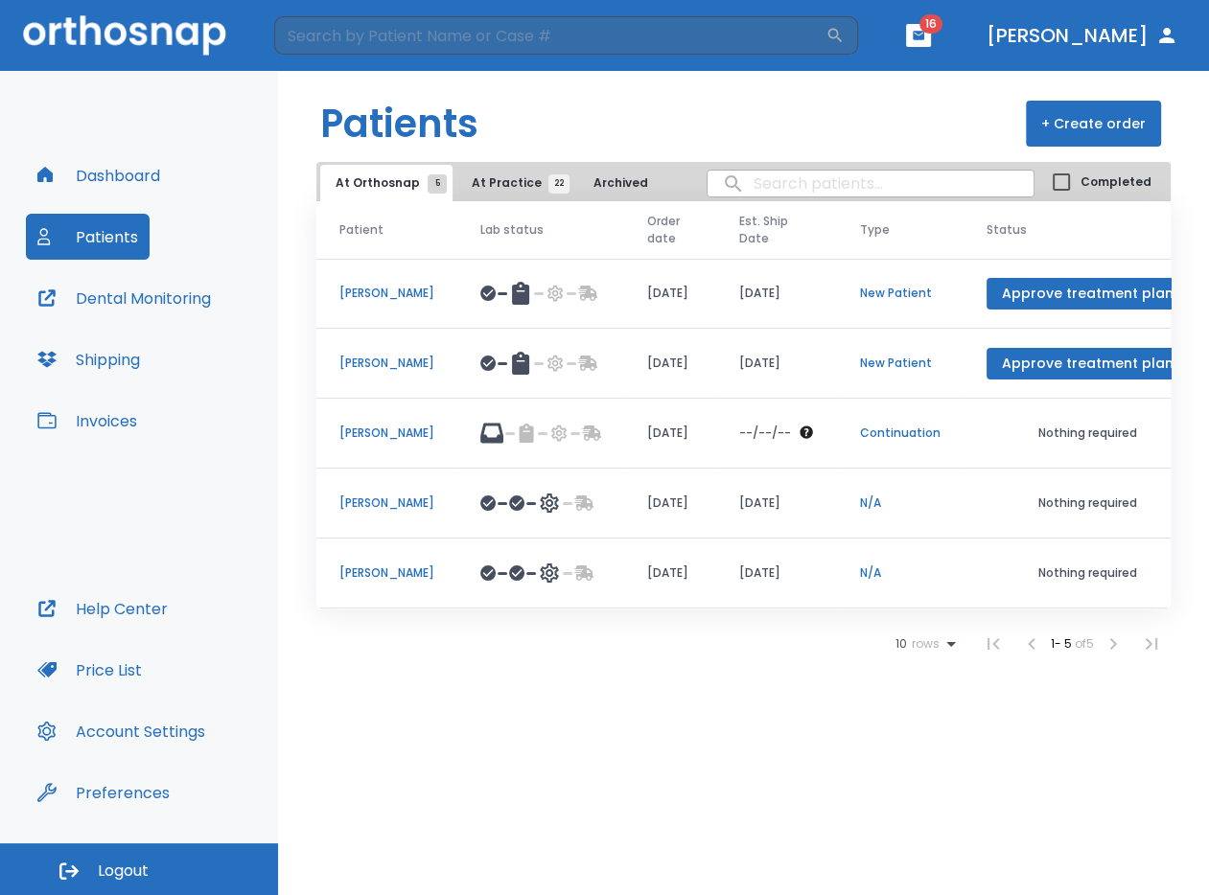
click at [404, 293] on p "[PERSON_NAME]" at bounding box center [386, 293] width 95 height 17
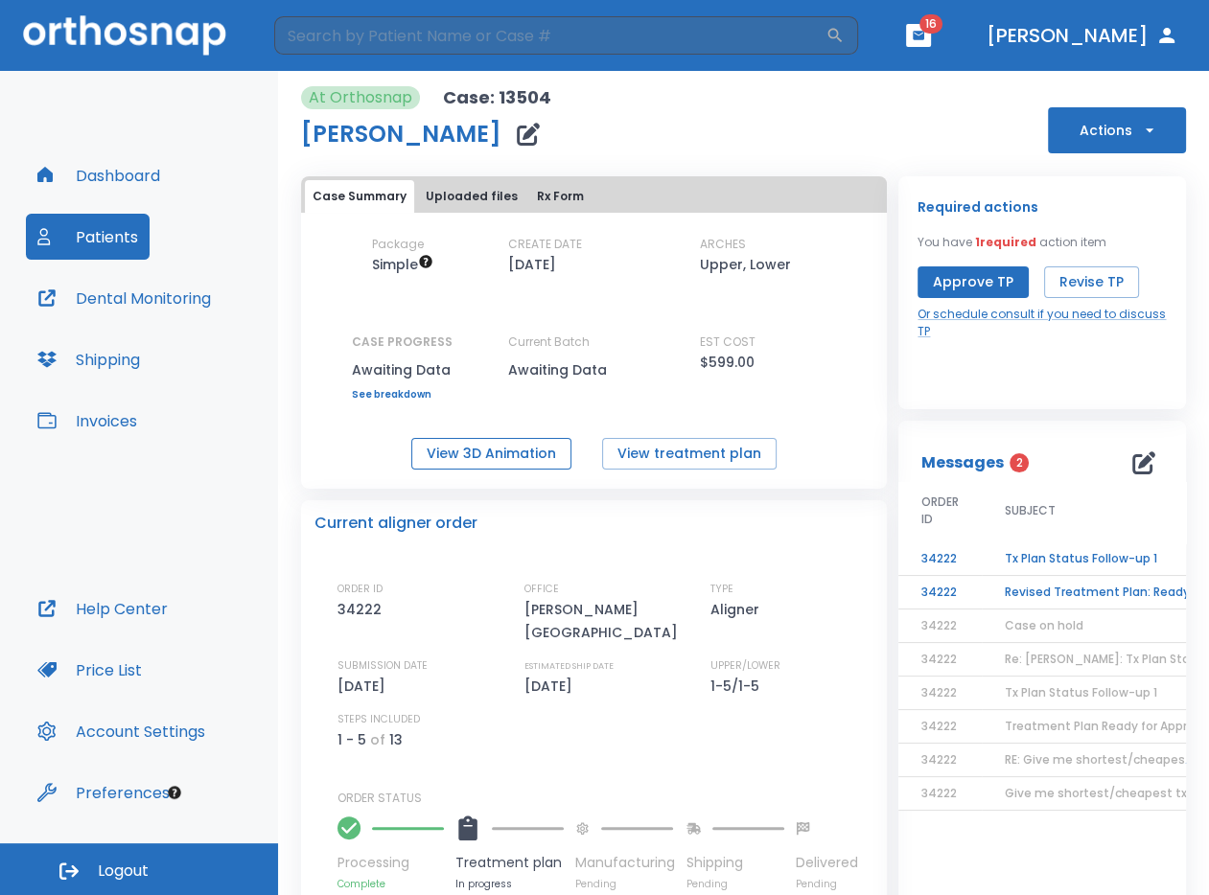
click at [527, 454] on button "View 3D Animation" at bounding box center [491, 454] width 160 height 32
